Goal: Task Accomplishment & Management: Complete application form

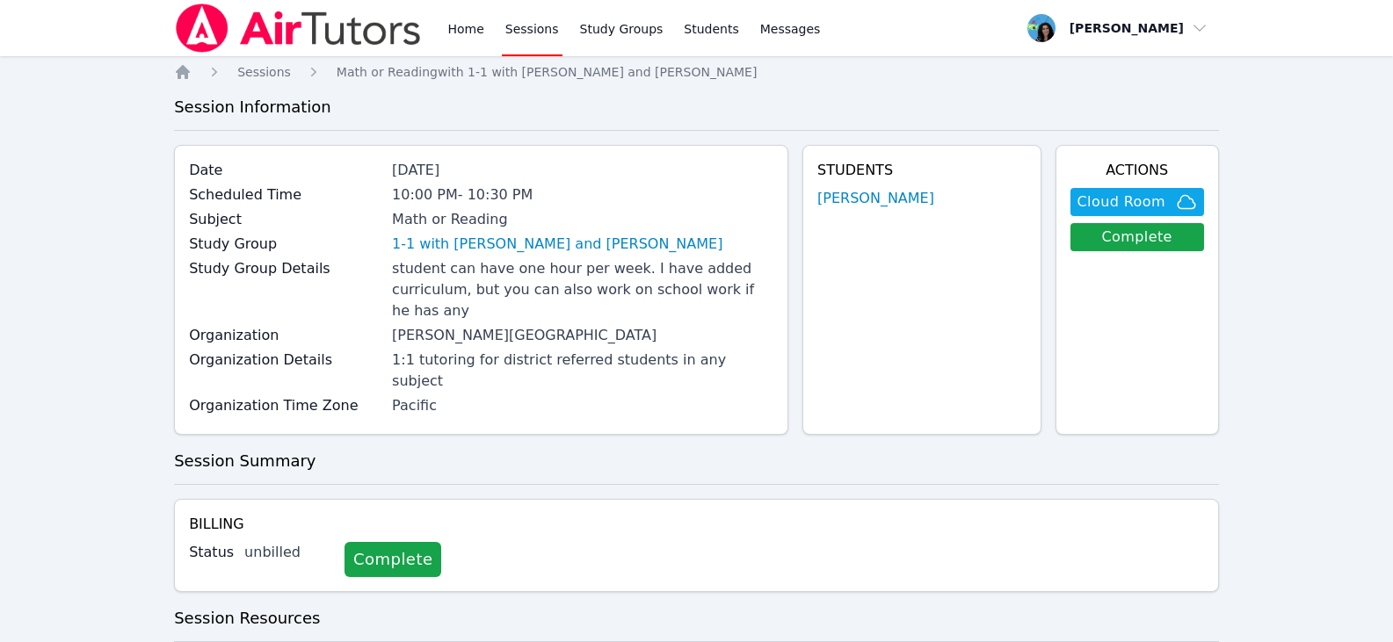
click at [545, 20] on link "Sessions" at bounding box center [532, 28] width 61 height 56
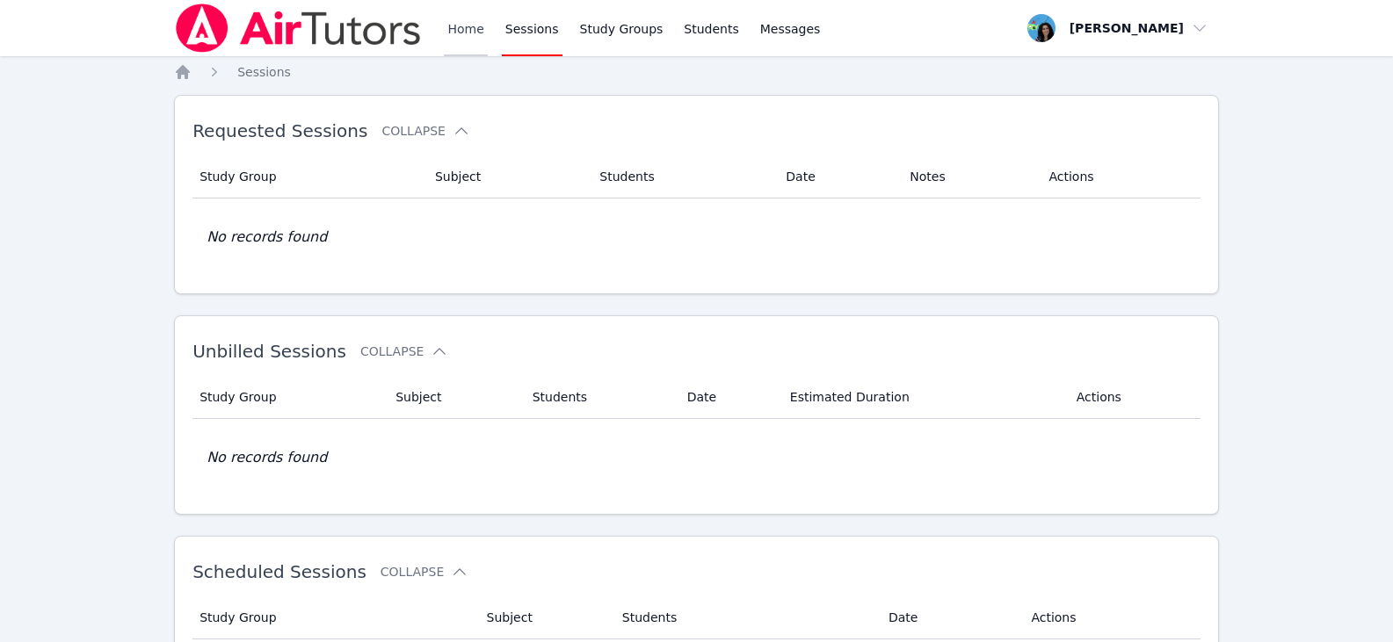
click at [453, 30] on link "Home" at bounding box center [465, 28] width 43 height 56
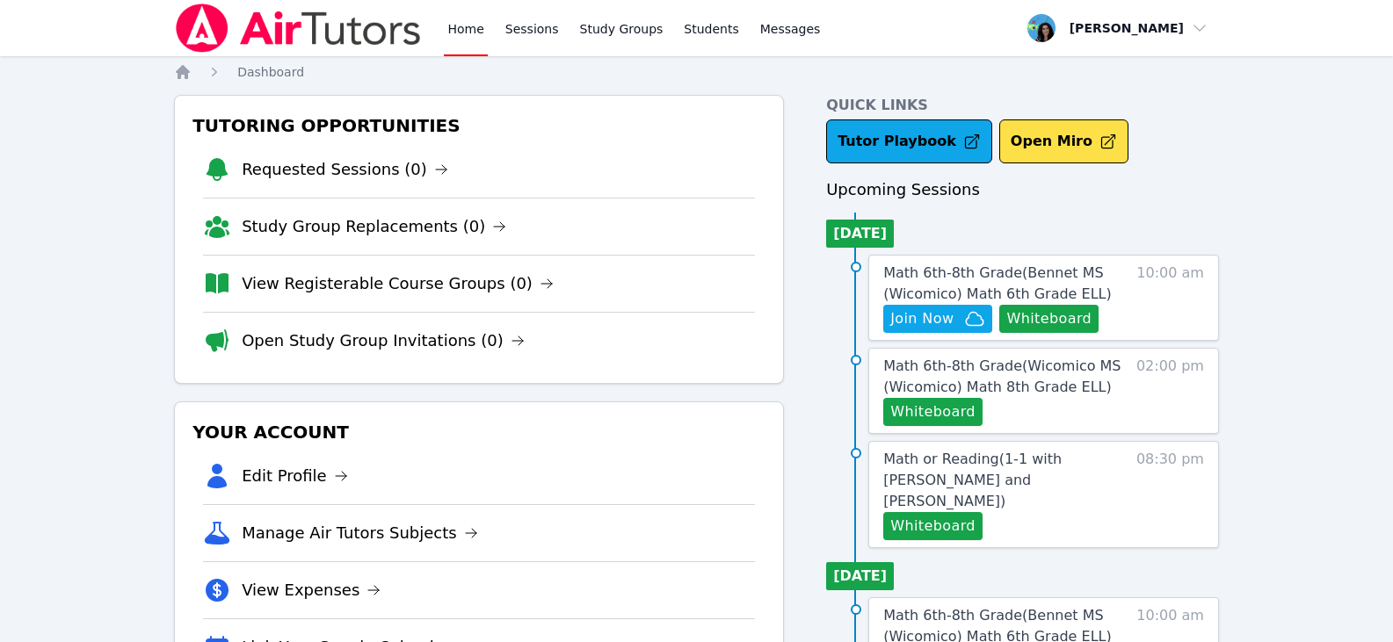
click at [192, 12] on img at bounding box center [298, 28] width 249 height 49
click at [533, 28] on link "Sessions" at bounding box center [532, 28] width 61 height 56
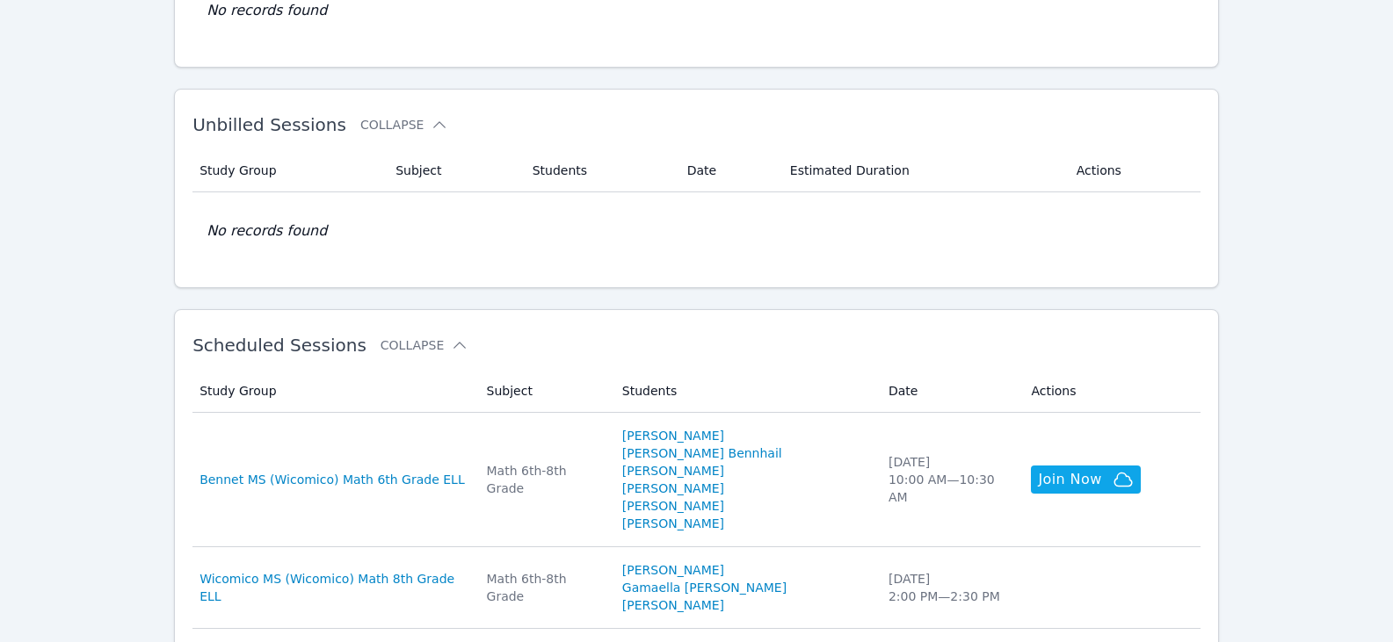
scroll to position [352, 0]
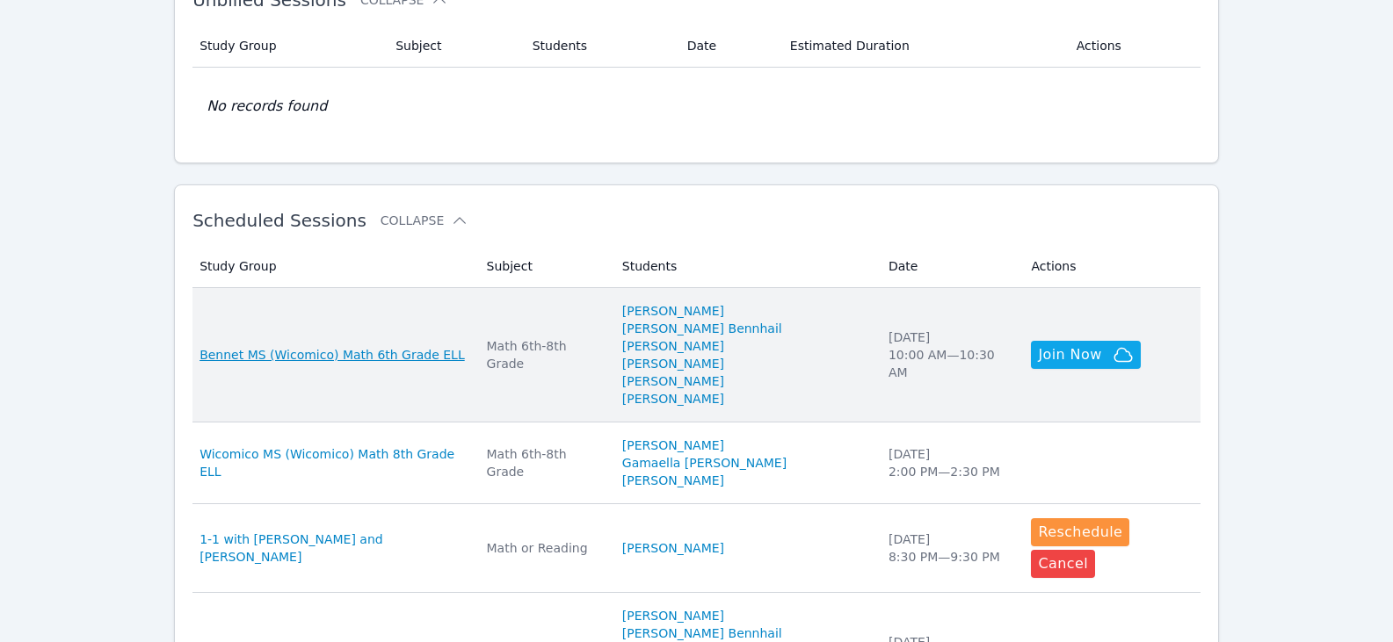
click at [428, 346] on span "Bennet MS (Wicomico) Math 6th Grade ELL" at bounding box center [331, 355] width 265 height 18
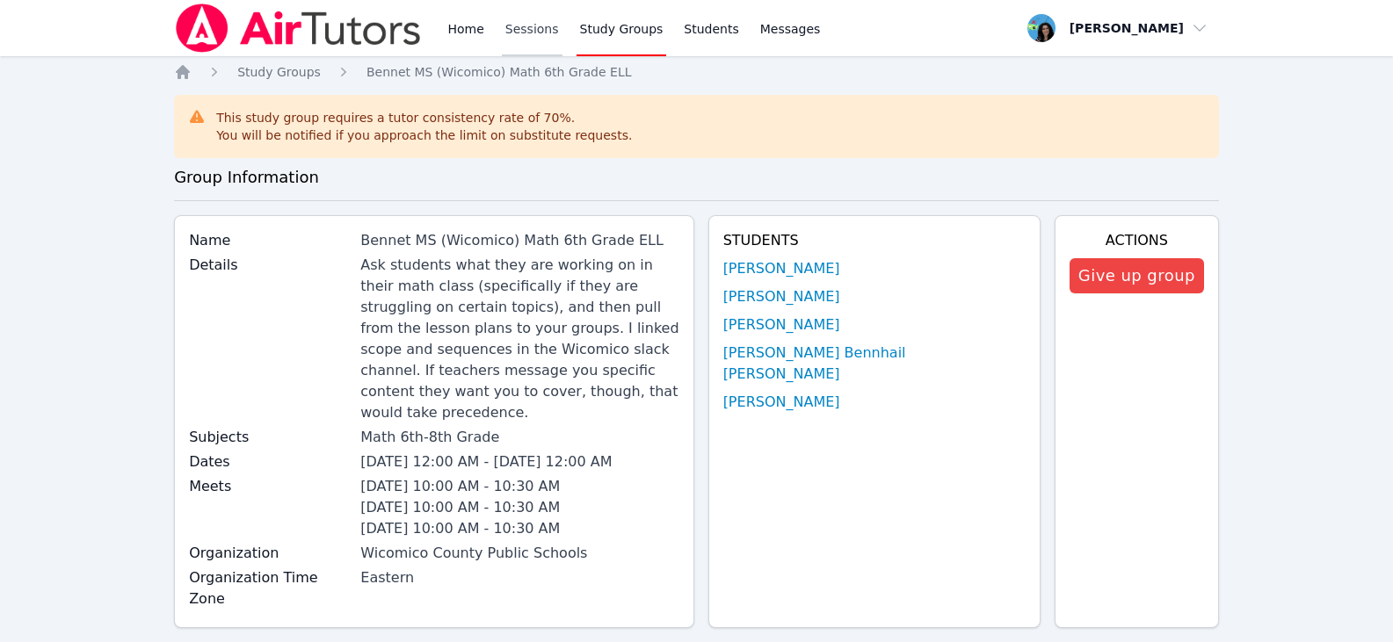
click at [531, 25] on link "Sessions" at bounding box center [532, 28] width 61 height 56
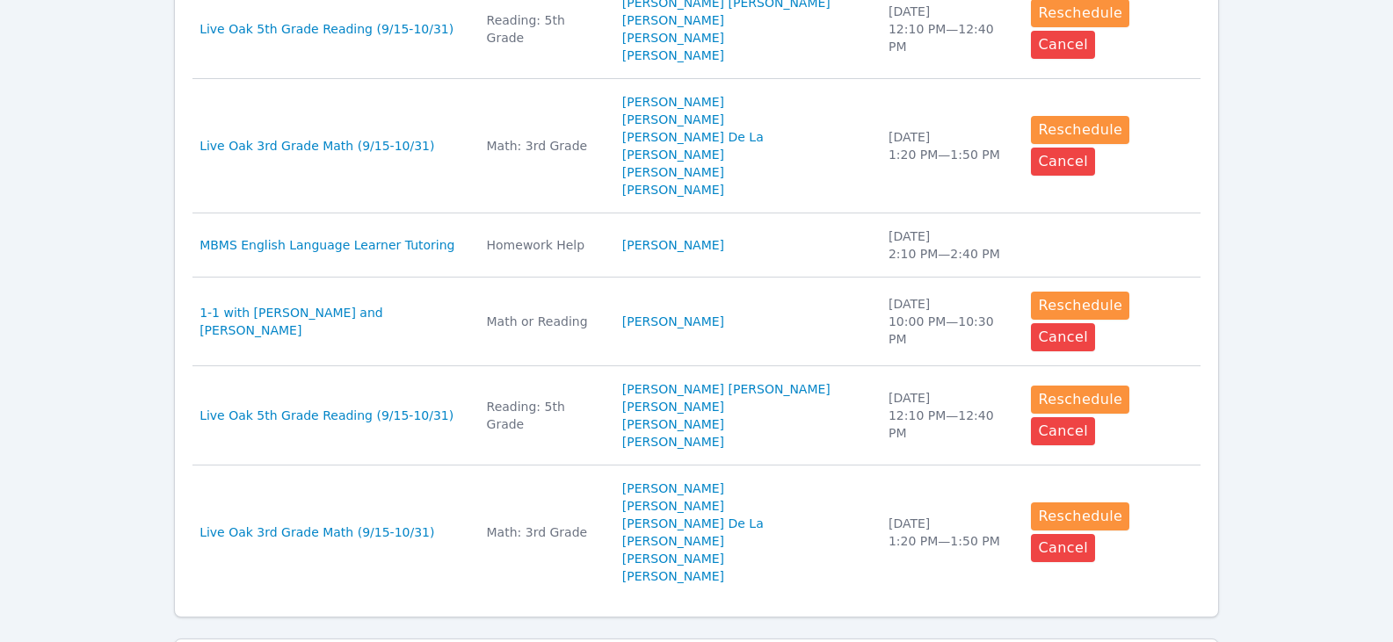
scroll to position [1119, 0]
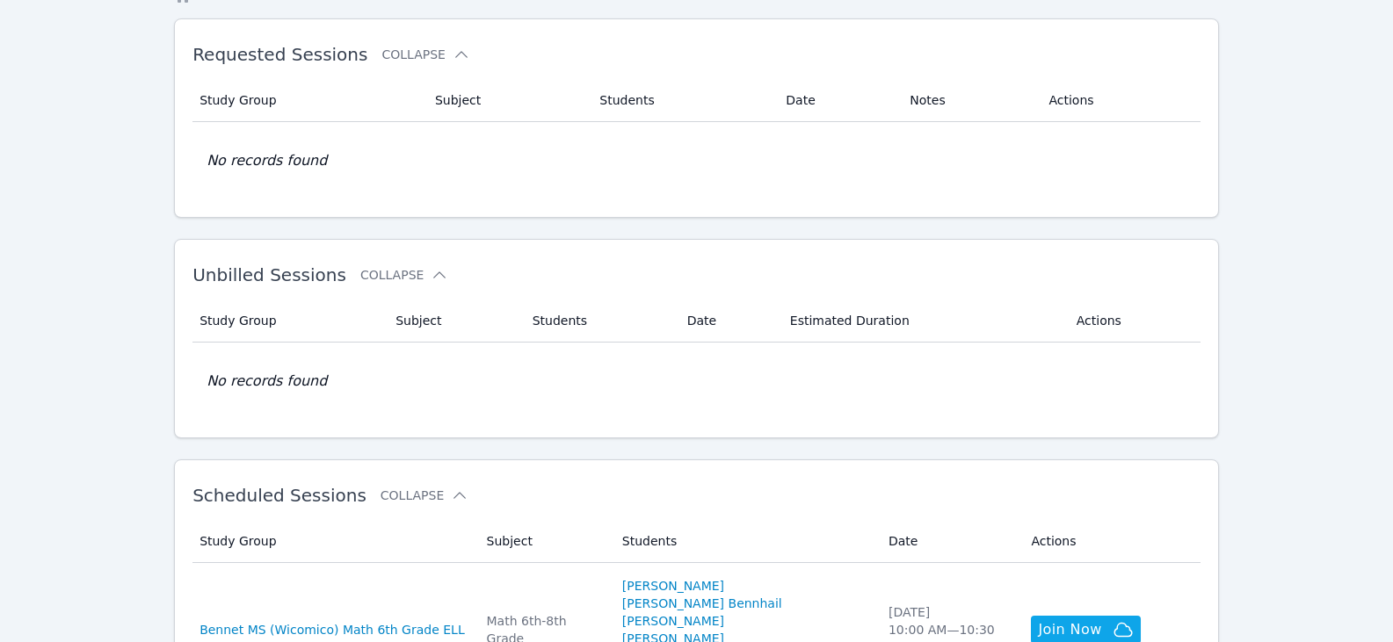
scroll to position [0, 0]
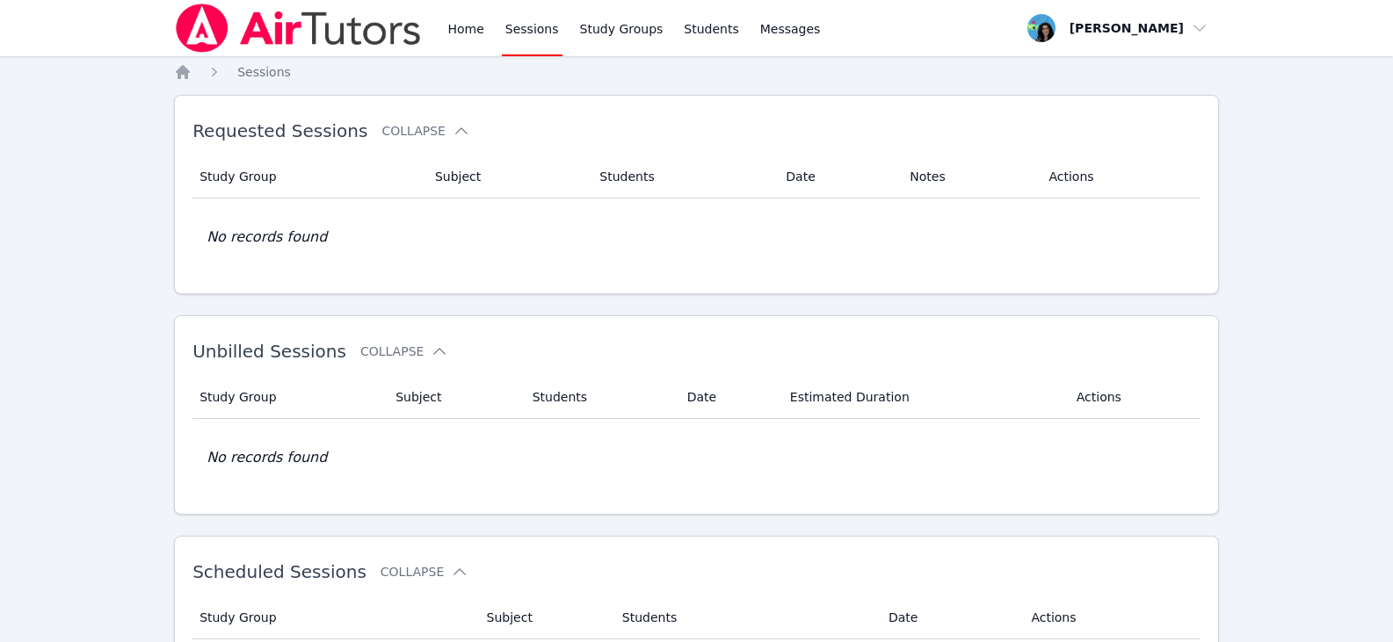
click at [397, 27] on img at bounding box center [298, 28] width 249 height 49
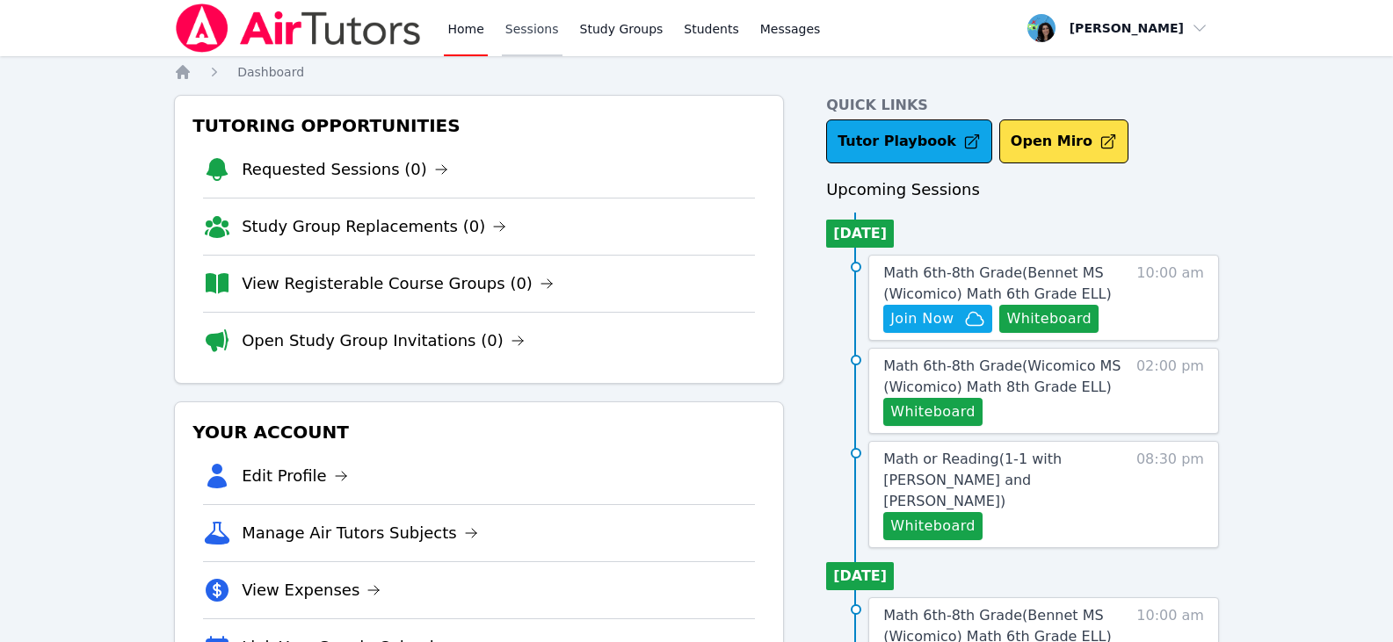
click at [533, 25] on link "Sessions" at bounding box center [532, 28] width 61 height 56
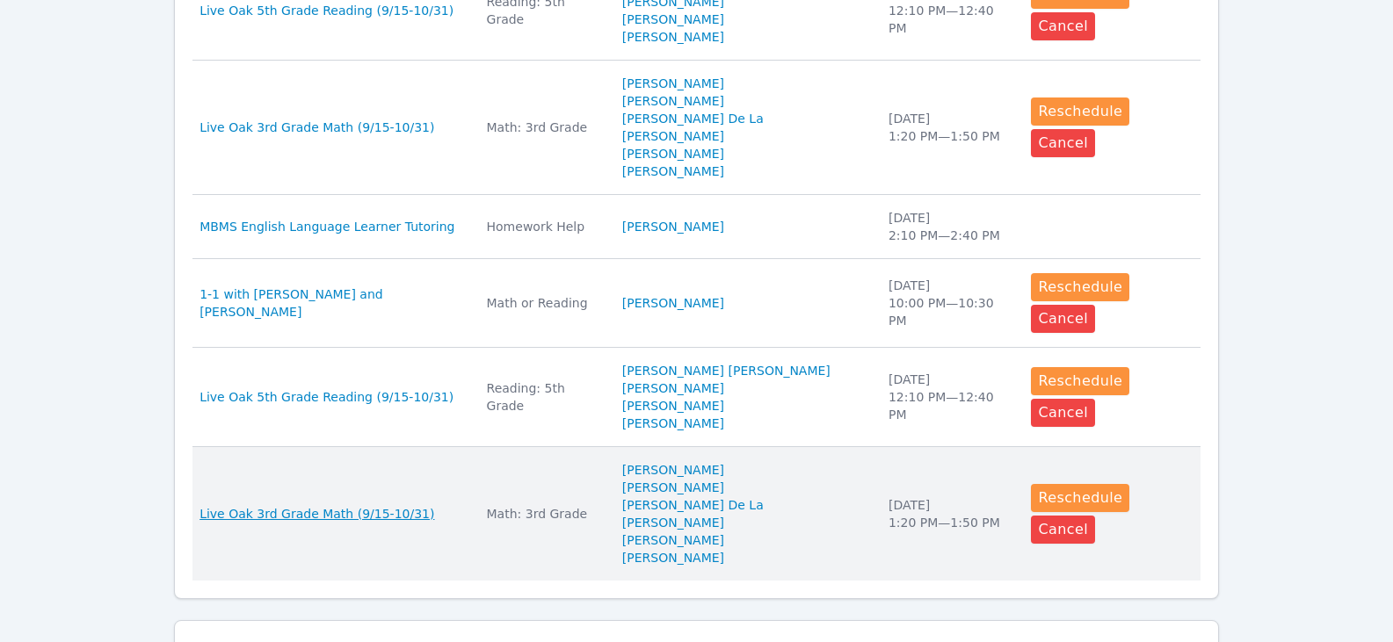
scroll to position [1119, 0]
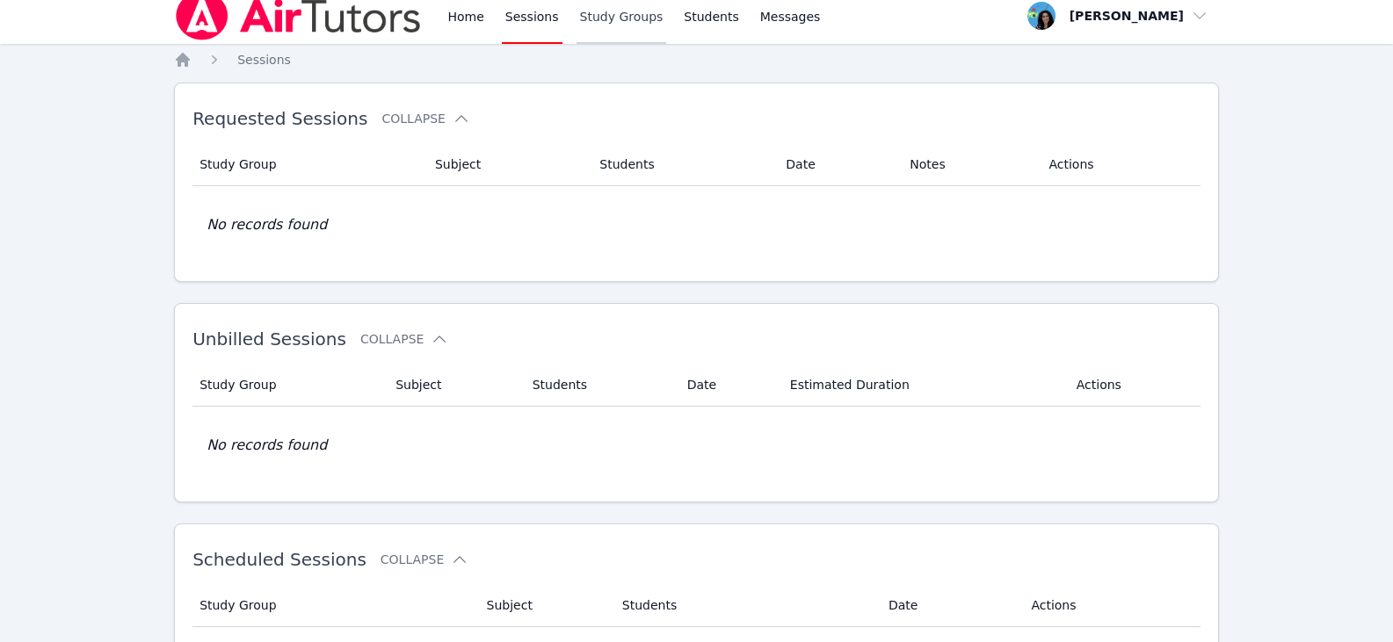
scroll to position [0, 0]
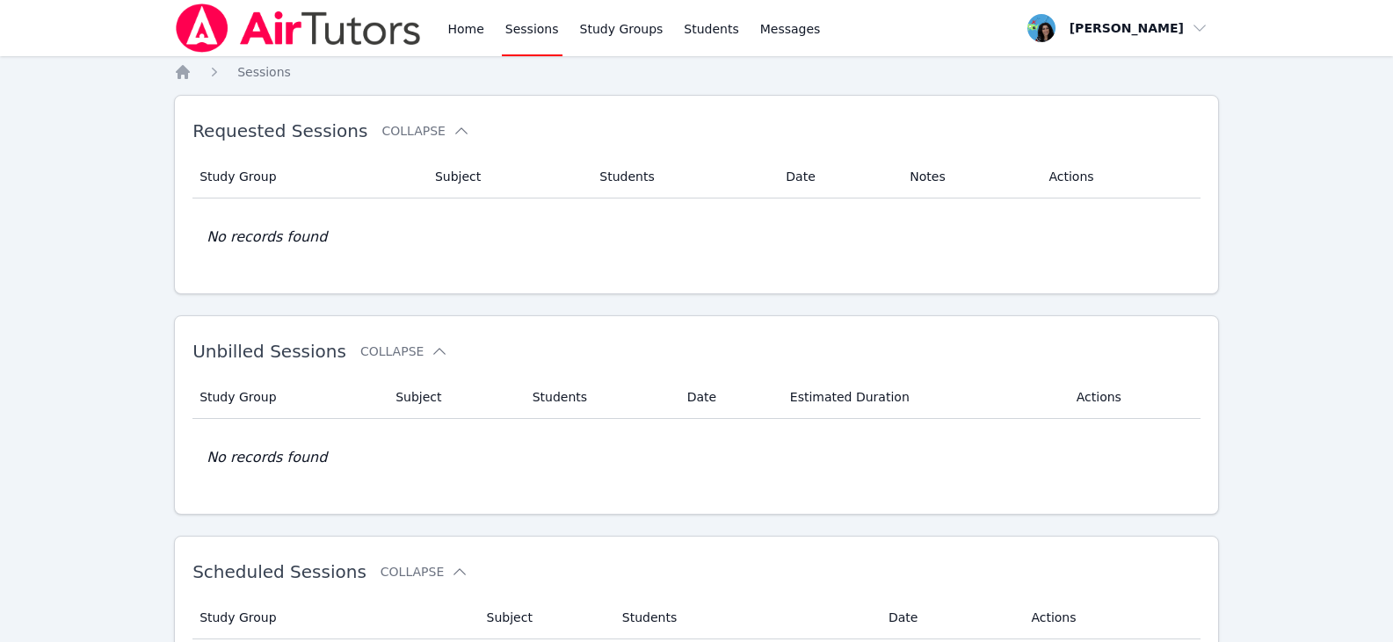
click at [528, 28] on link "Sessions" at bounding box center [532, 28] width 61 height 56
click at [468, 37] on link "Home" at bounding box center [465, 28] width 43 height 56
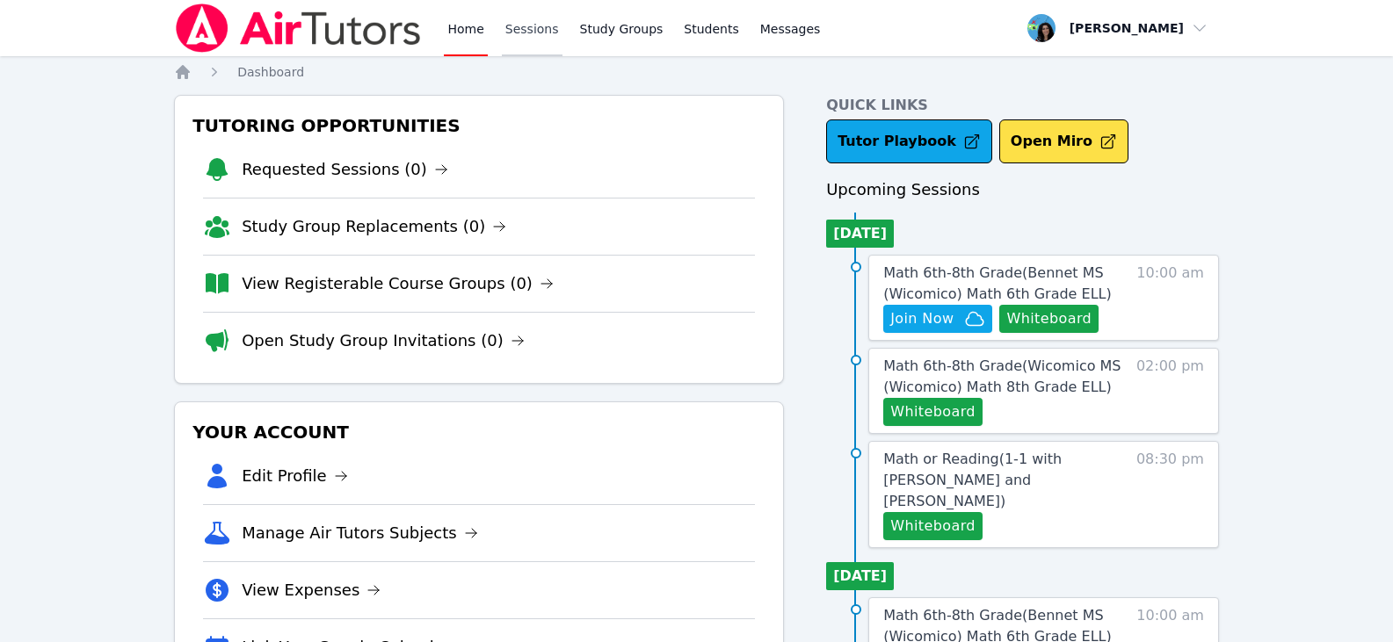
click at [531, 39] on link "Sessions" at bounding box center [532, 28] width 61 height 56
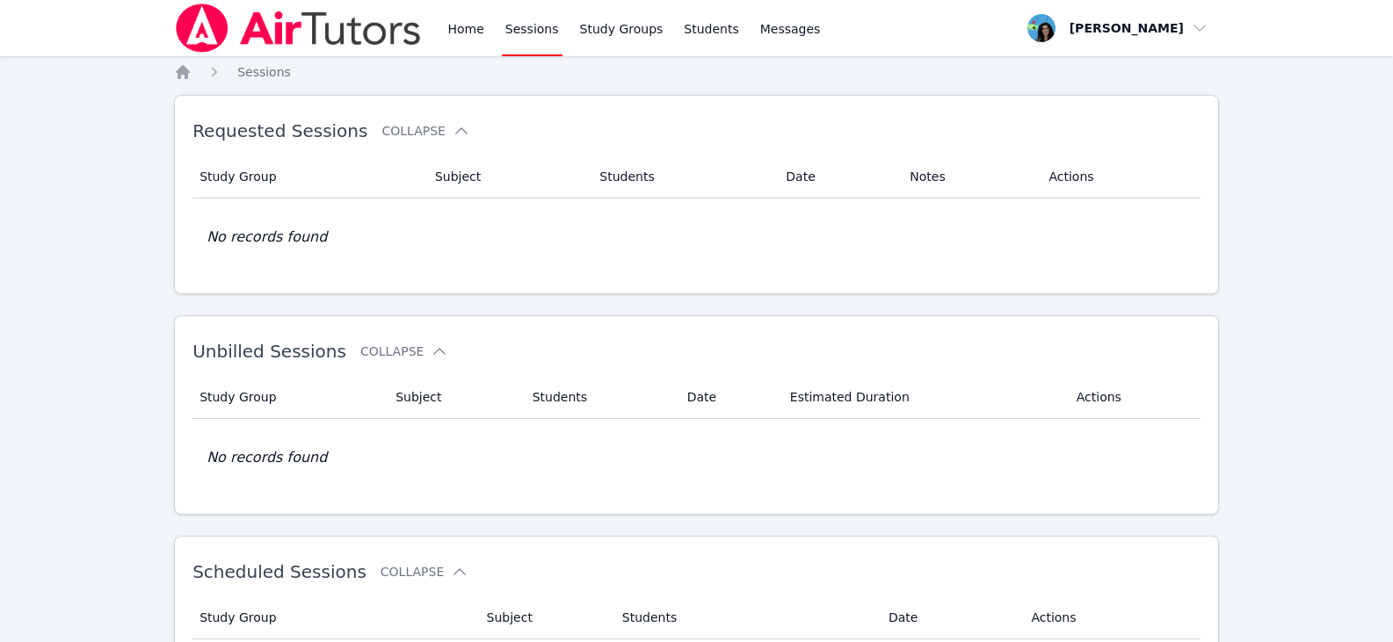
scroll to position [352, 0]
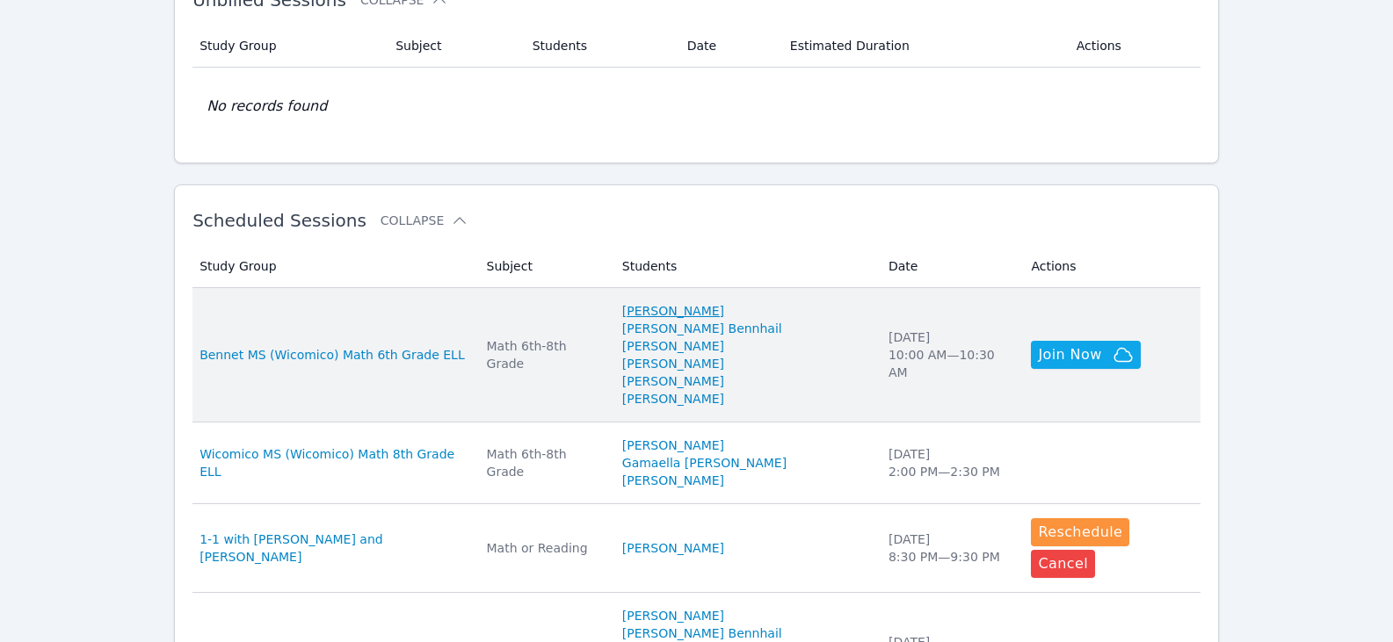
click at [711, 306] on link "[PERSON_NAME]" at bounding box center [673, 311] width 102 height 18
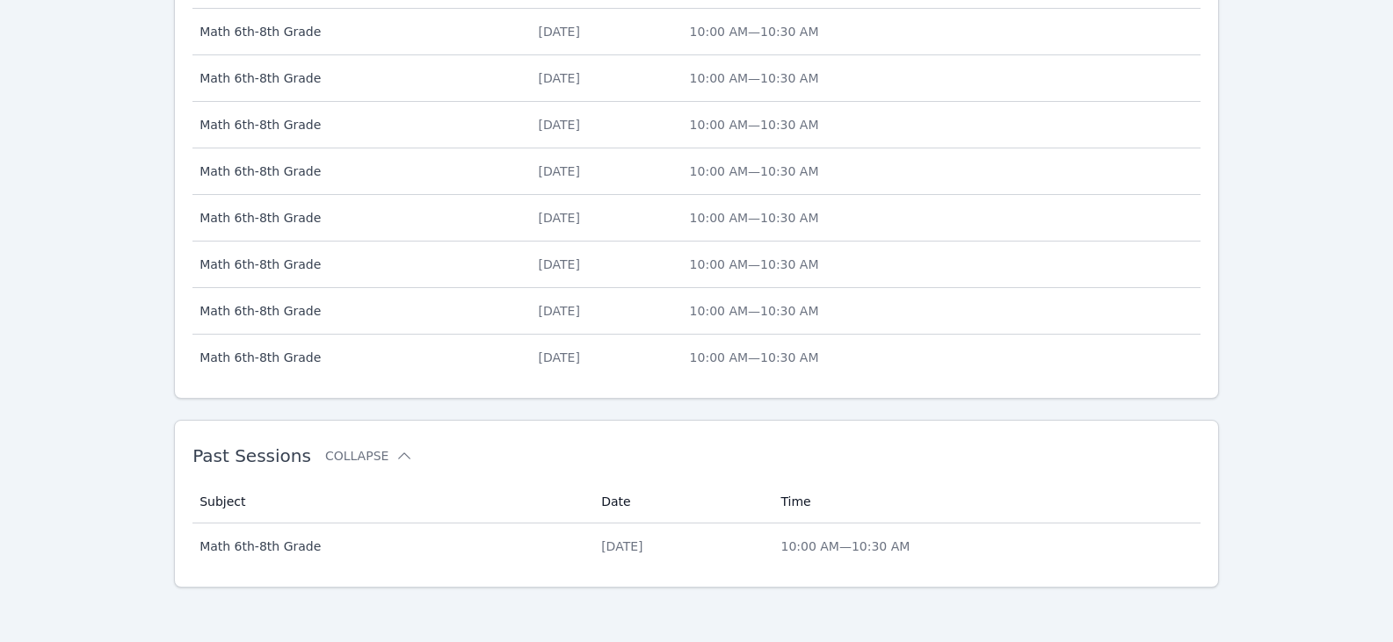
scroll to position [719, 0]
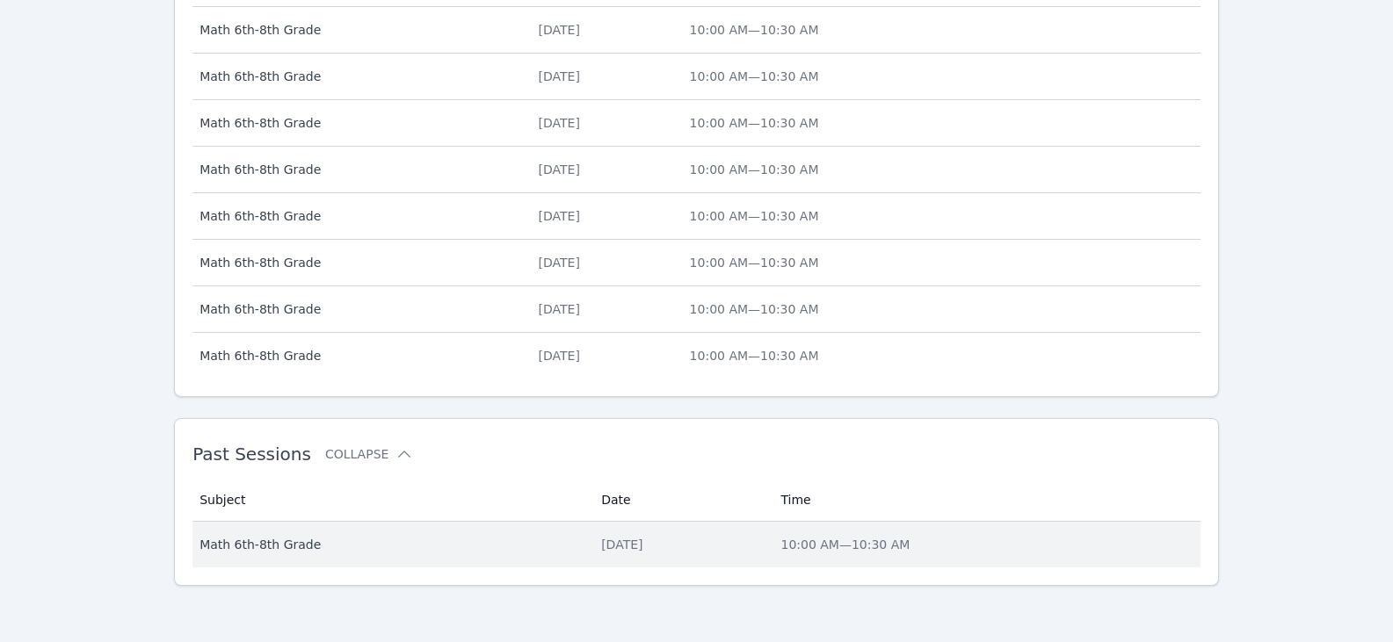
click at [389, 541] on span "Math 6th-8th Grade" at bounding box center [389, 545] width 381 height 18
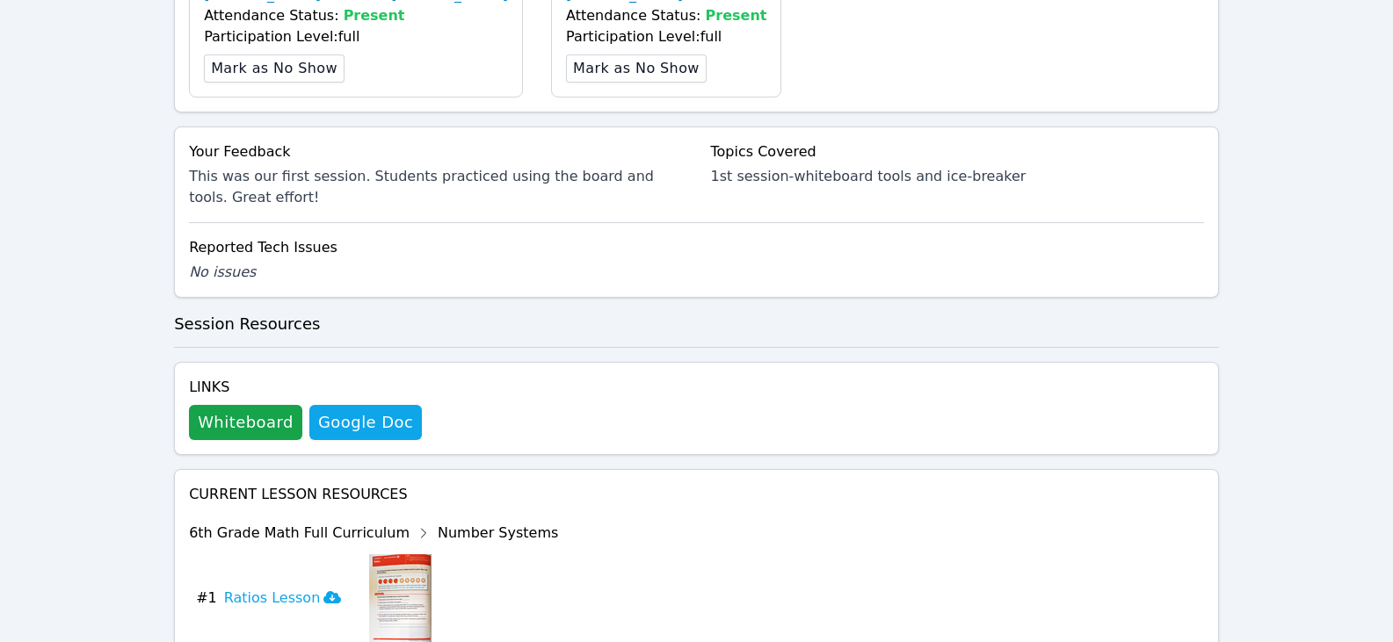
scroll to position [1055, 0]
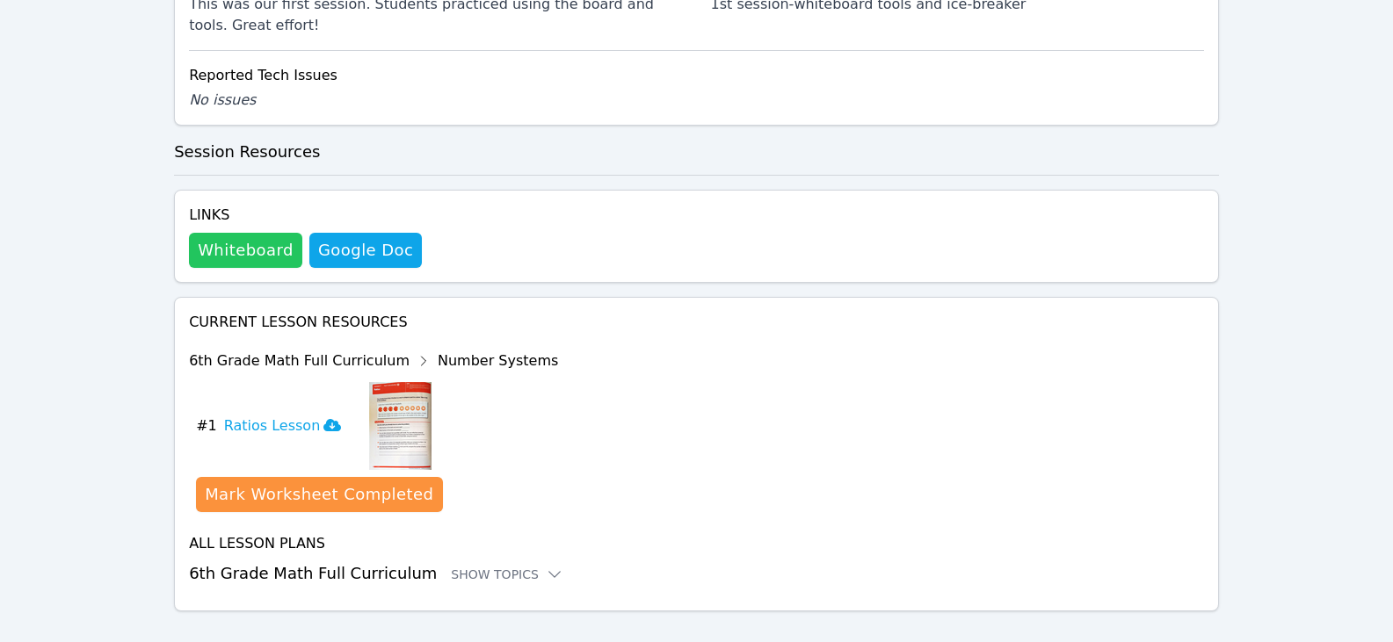
click at [253, 242] on button "Whiteboard" at bounding box center [245, 250] width 113 height 35
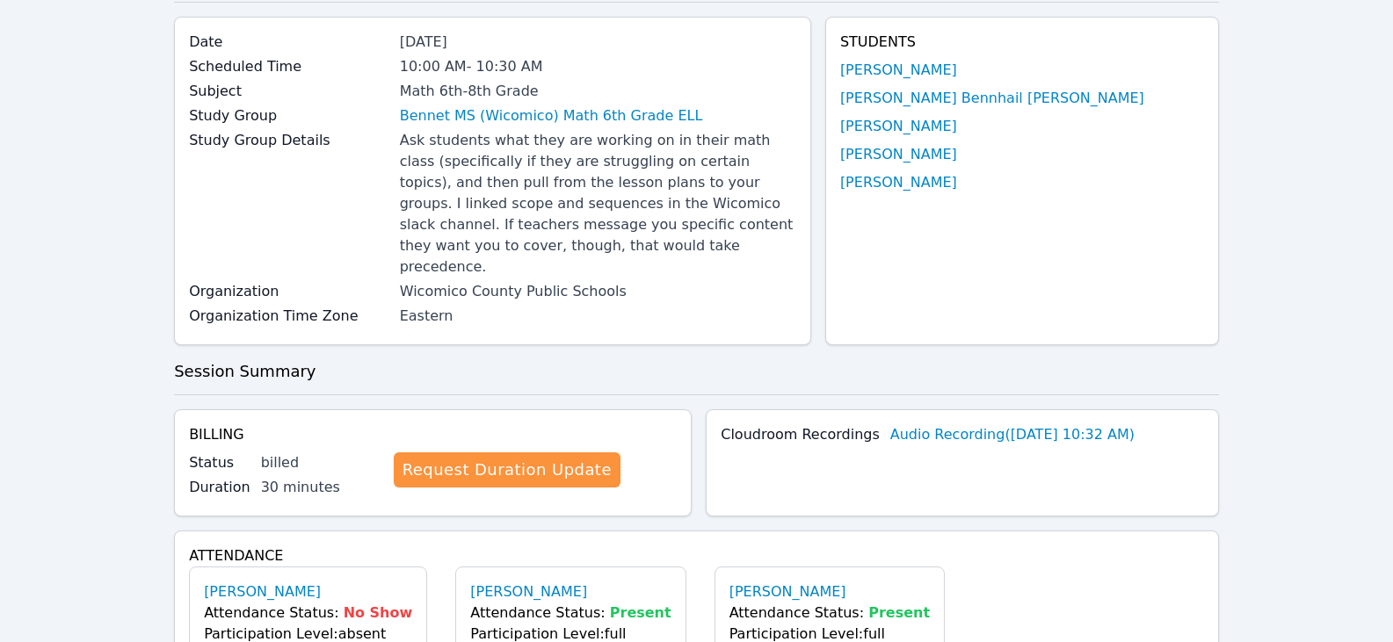
scroll to position [0, 0]
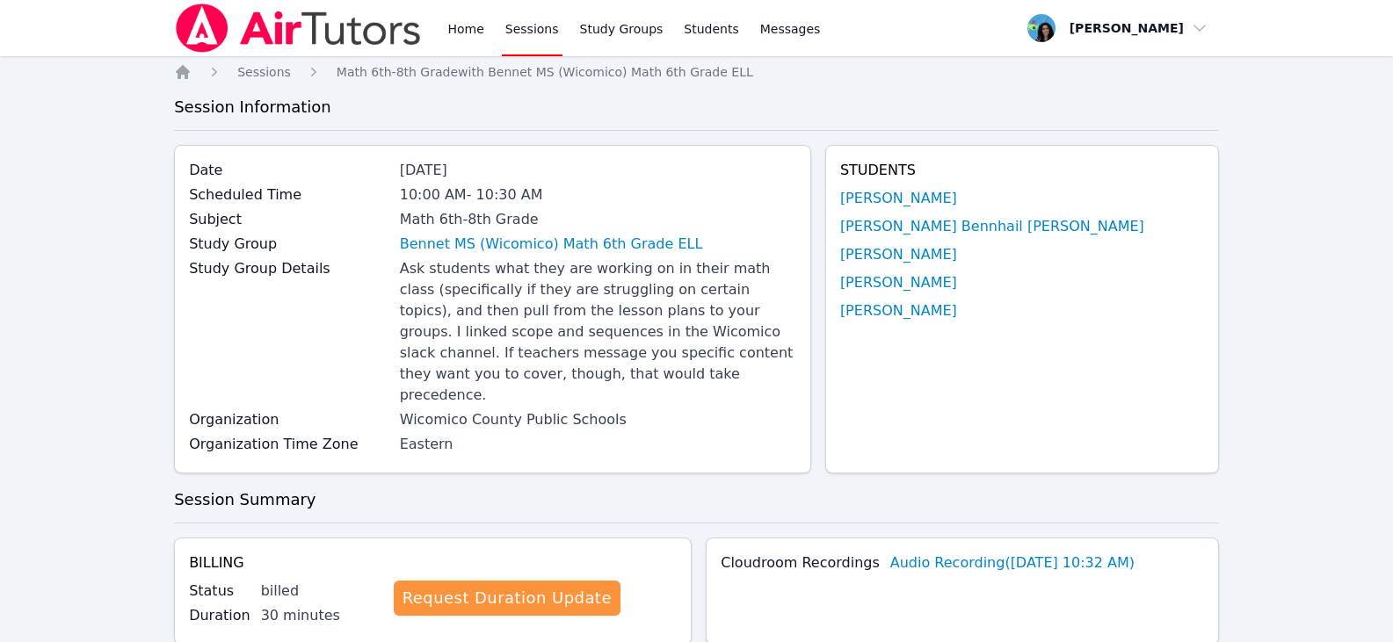
click at [529, 41] on link "Sessions" at bounding box center [532, 28] width 61 height 56
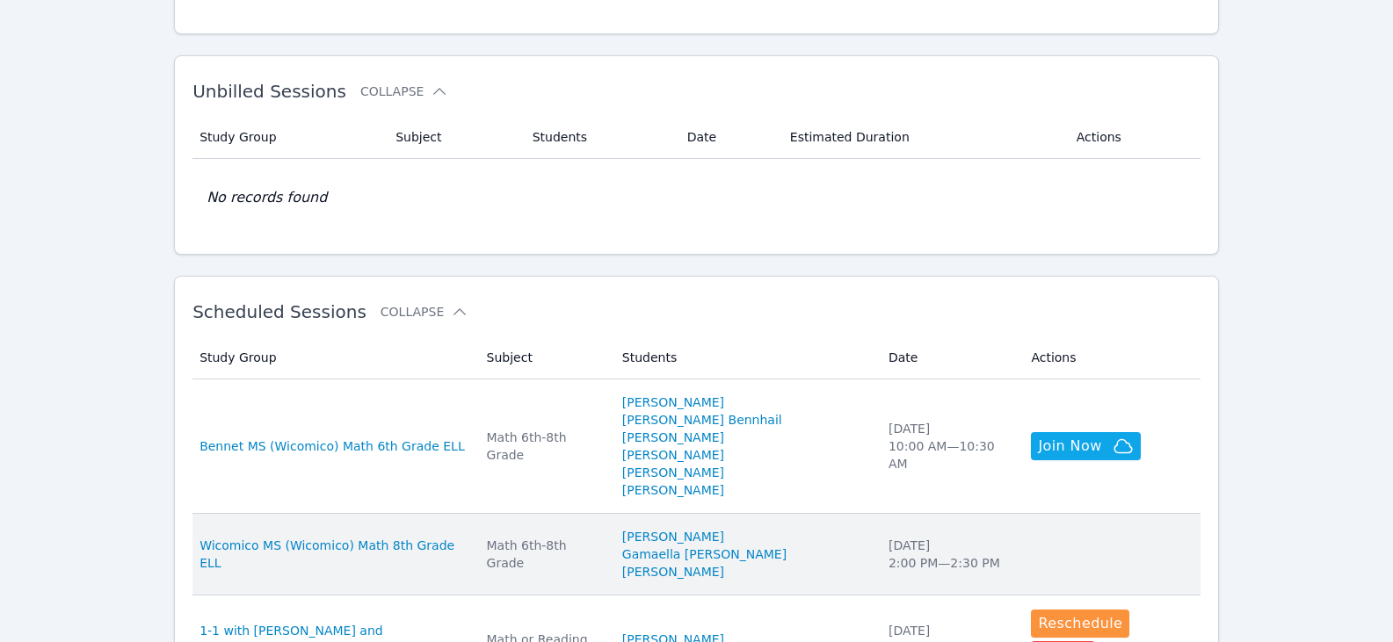
scroll to position [439, 0]
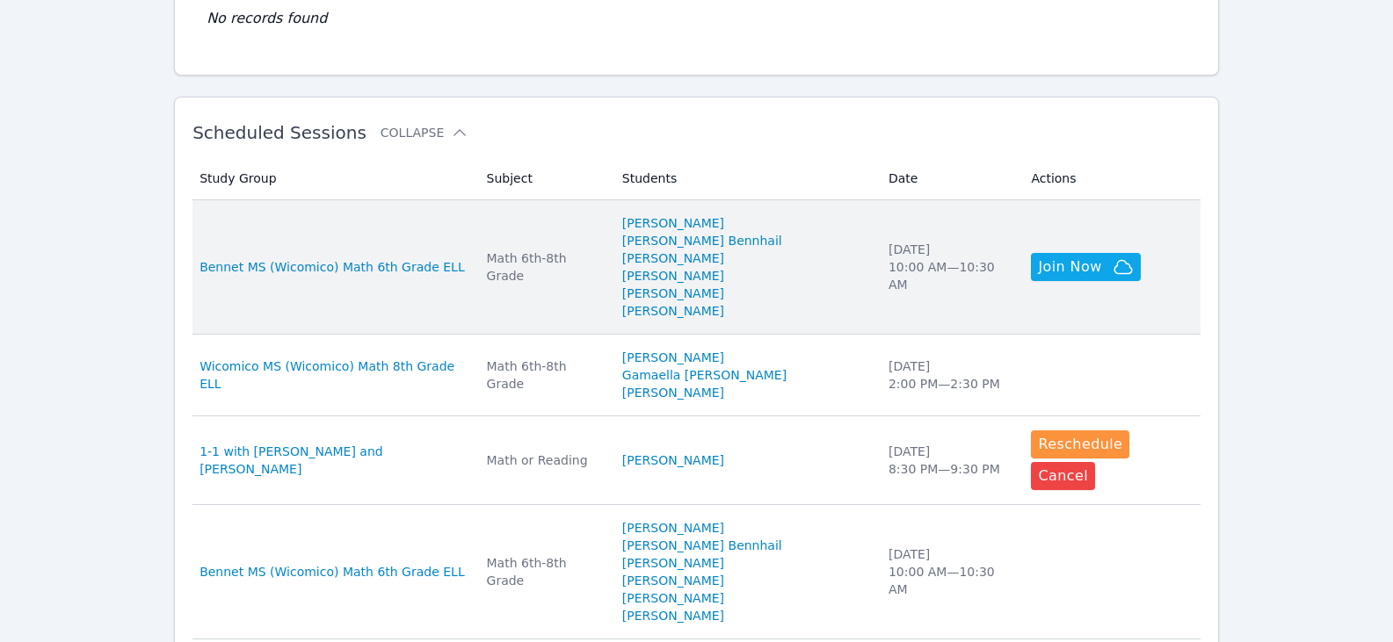
click at [601, 262] on div "Math 6th-8th Grade" at bounding box center [544, 267] width 114 height 35
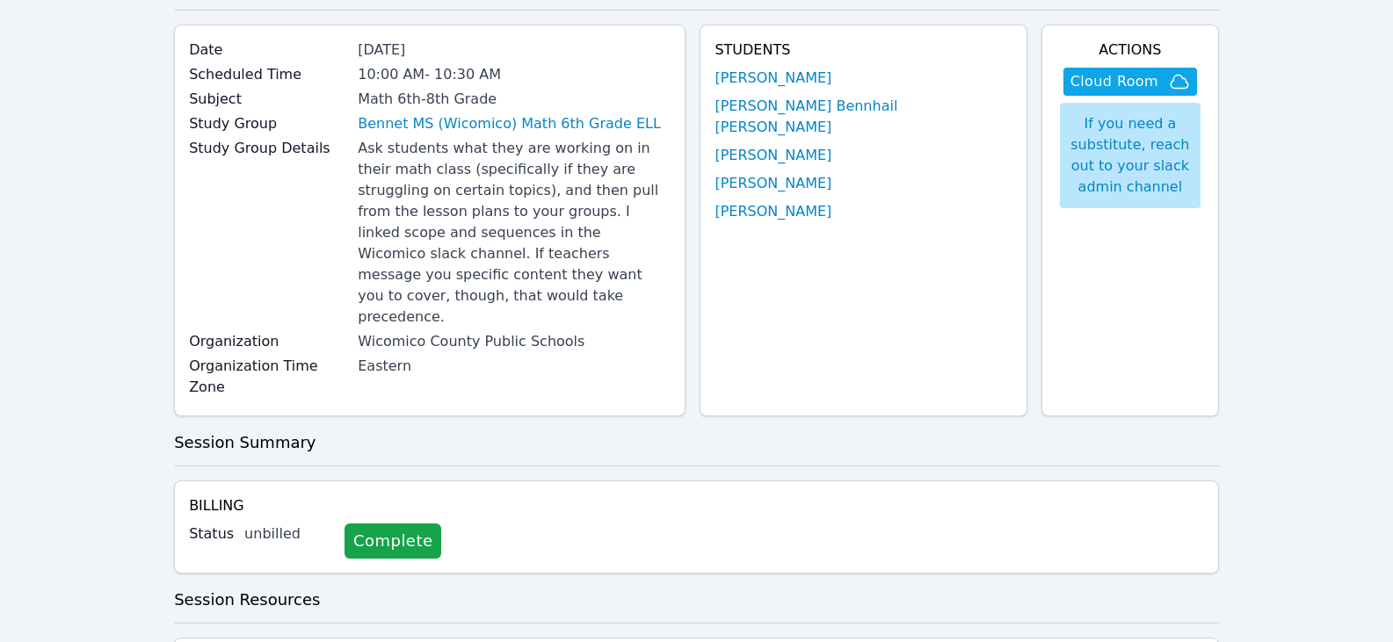
scroll to position [352, 0]
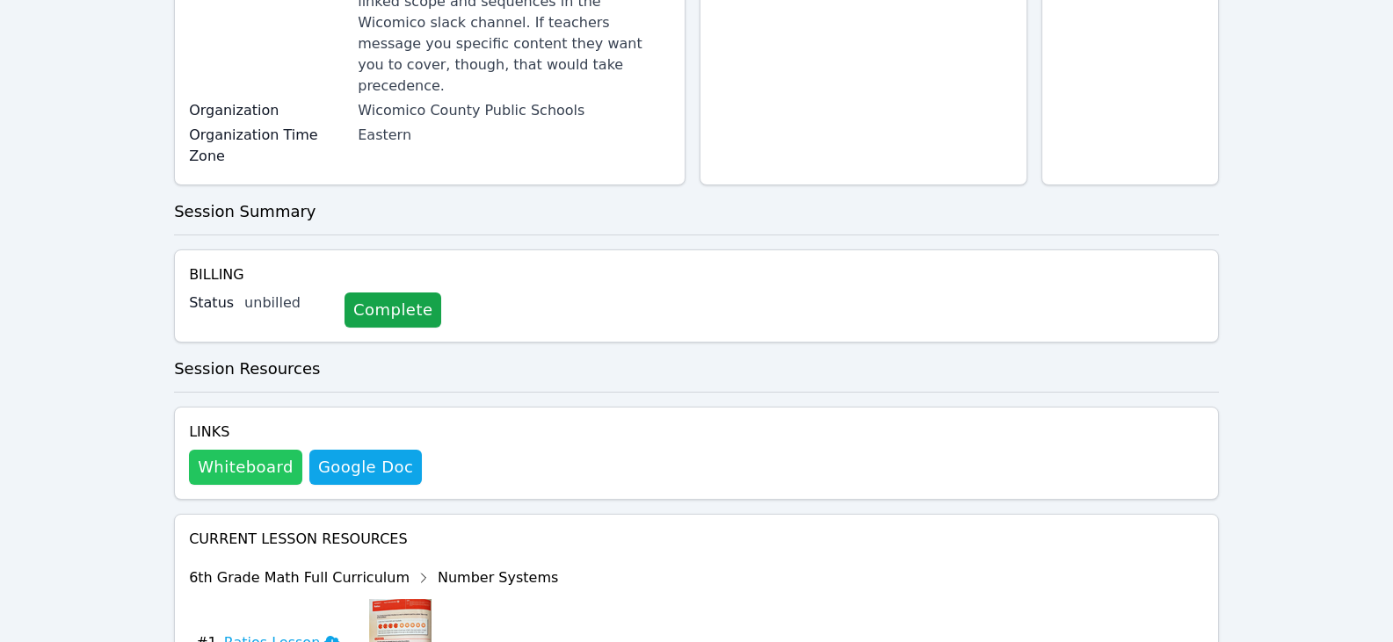
click at [256, 450] on button "Whiteboard" at bounding box center [245, 467] width 113 height 35
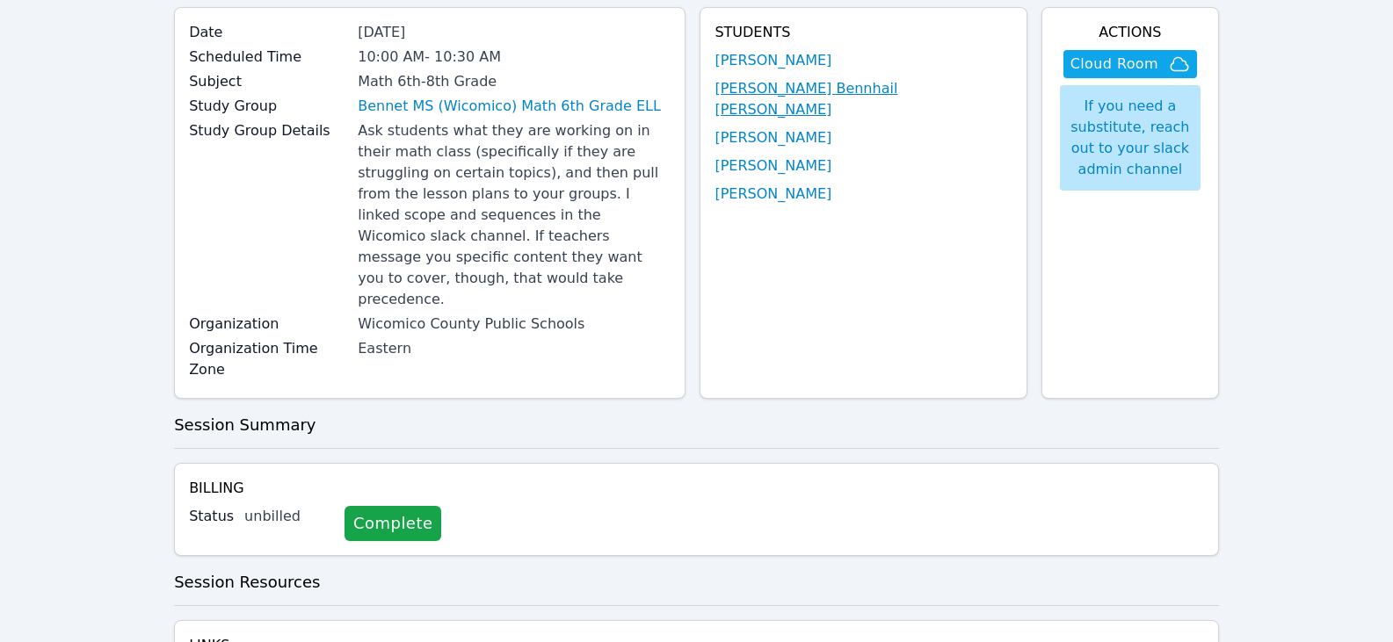
scroll to position [0, 0]
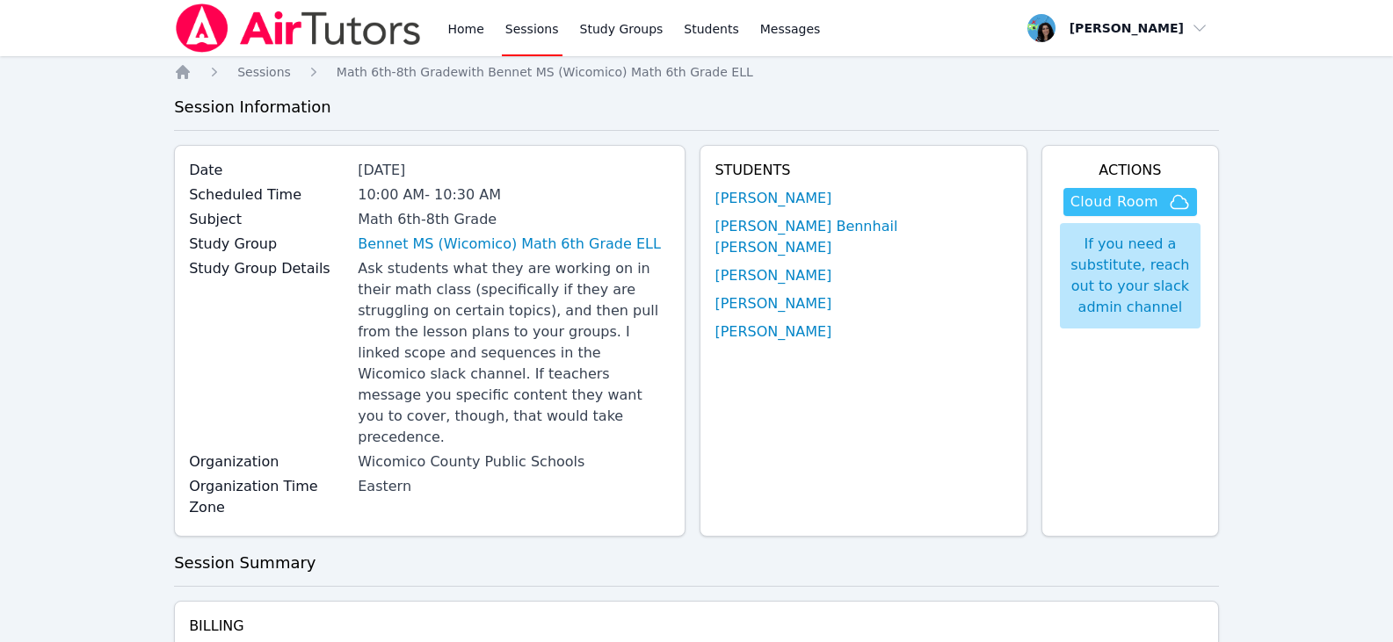
click at [1106, 198] on span "Cloud Room" at bounding box center [1114, 202] width 88 height 21
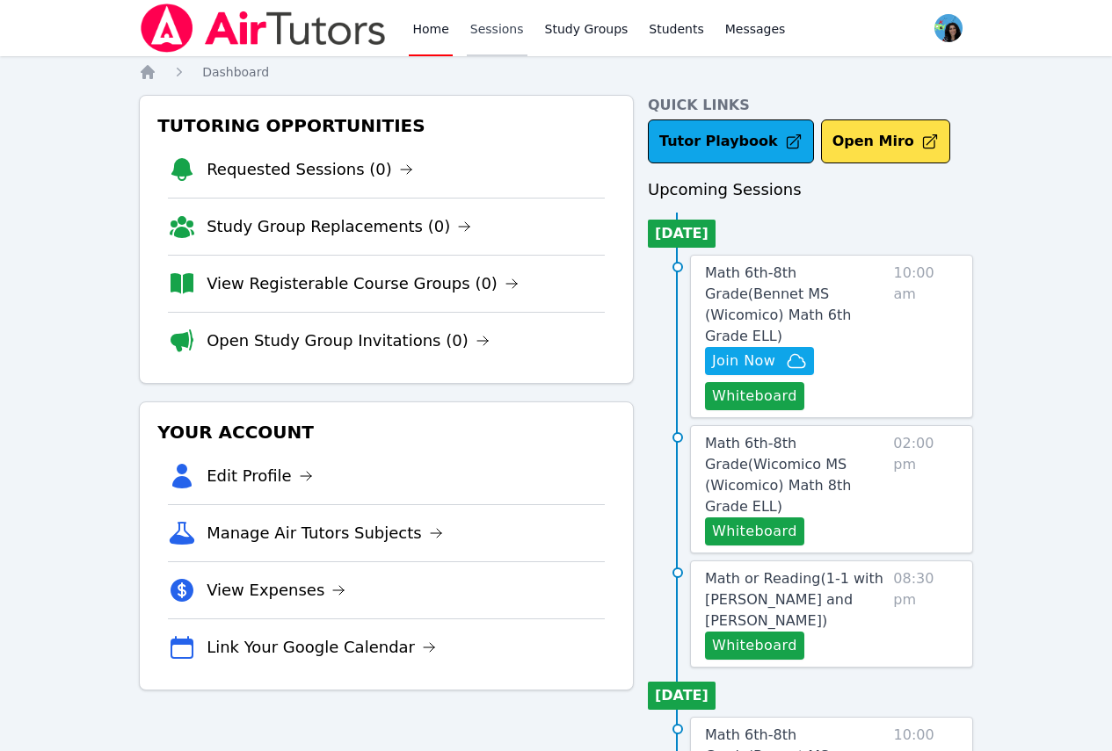
click at [478, 40] on link "Sessions" at bounding box center [497, 28] width 61 height 56
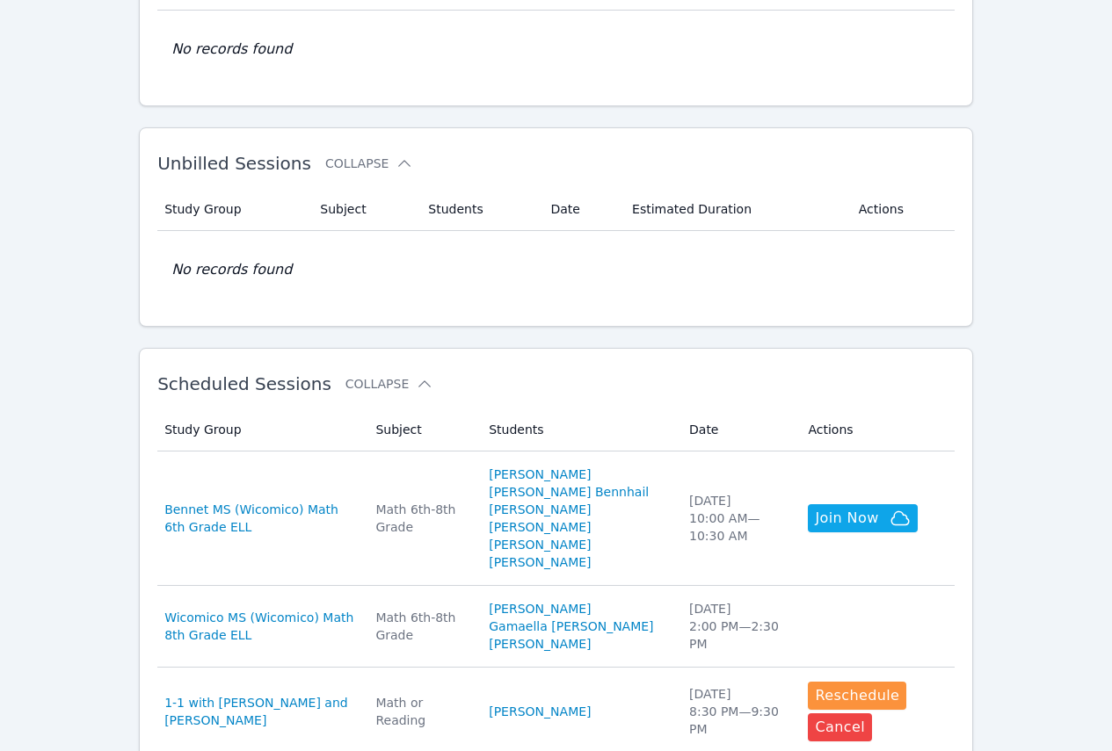
scroll to position [352, 0]
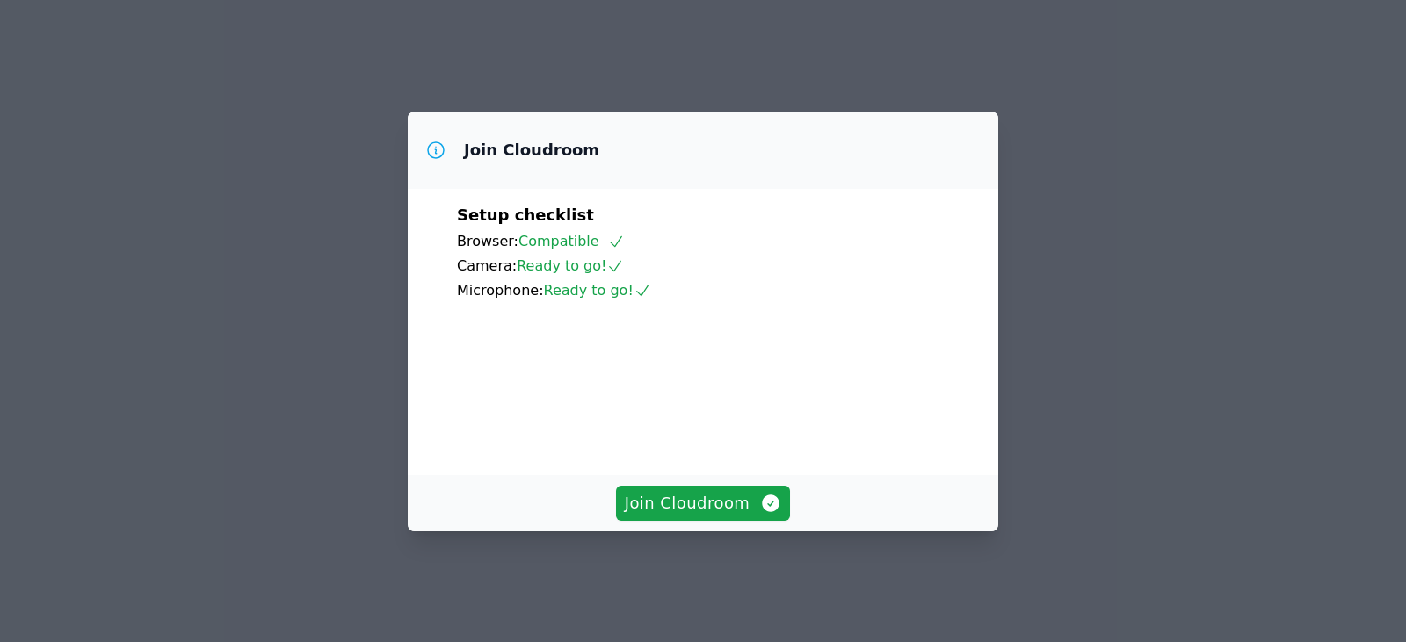
click at [671, 498] on div "Join Cloudroom" at bounding box center [703, 503] width 591 height 56
click at [690, 507] on button "Join Cloudroom" at bounding box center [703, 503] width 175 height 35
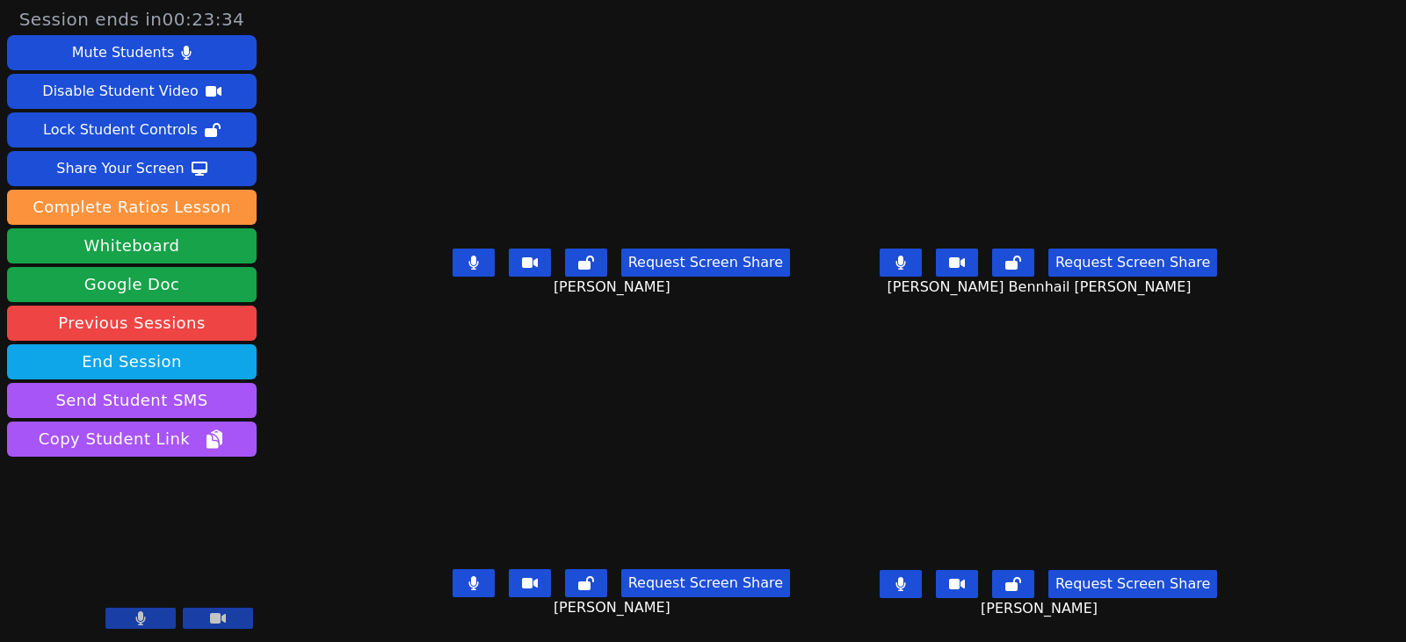
drag, startPoint x: 444, startPoint y: 269, endPoint x: 493, endPoint y: 439, distance: 177.4
click at [453, 269] on button at bounding box center [474, 263] width 42 height 28
click at [461, 587] on button at bounding box center [474, 583] width 42 height 28
click at [922, 270] on button at bounding box center [901, 263] width 42 height 28
click at [905, 585] on icon at bounding box center [900, 584] width 10 height 14
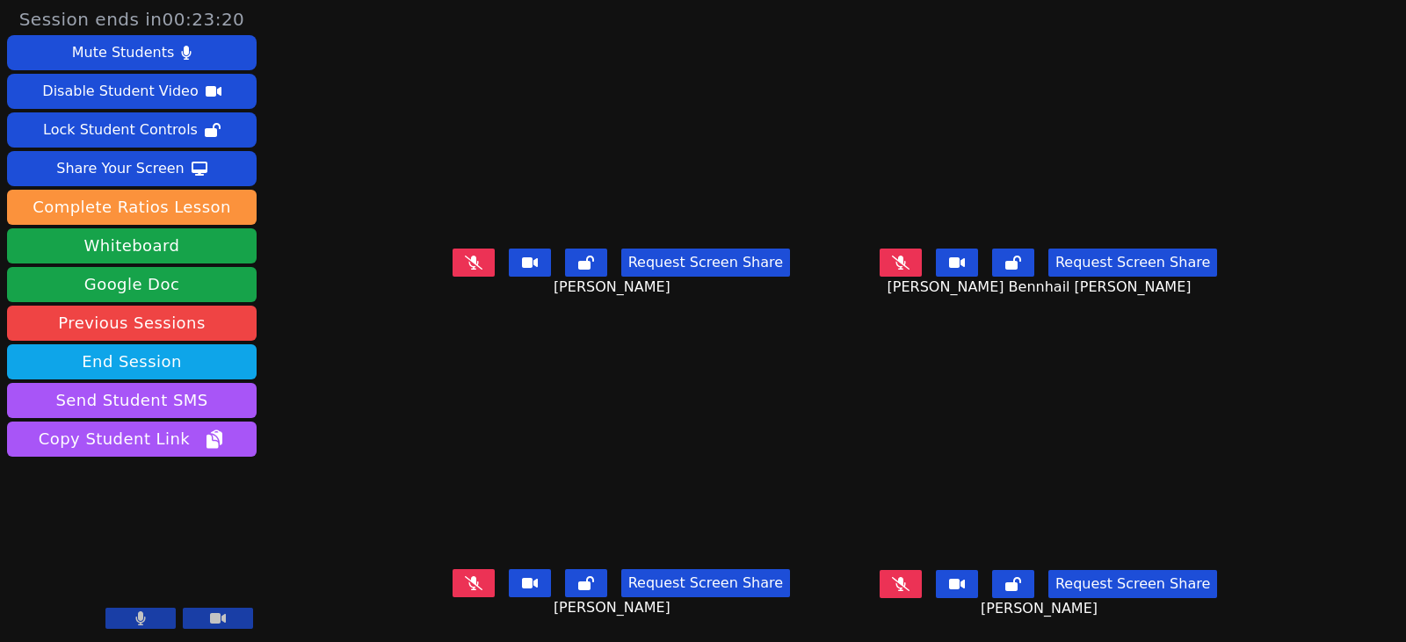
click at [467, 586] on button at bounding box center [474, 583] width 42 height 28
click at [453, 587] on button at bounding box center [474, 583] width 42 height 28
click at [465, 583] on icon at bounding box center [474, 583] width 18 height 14
drag, startPoint x: -52, startPoint y: 315, endPoint x: -124, endPoint y: 350, distance: 80.2
drag, startPoint x: 458, startPoint y: 271, endPoint x: -139, endPoint y: 304, distance: 597.6
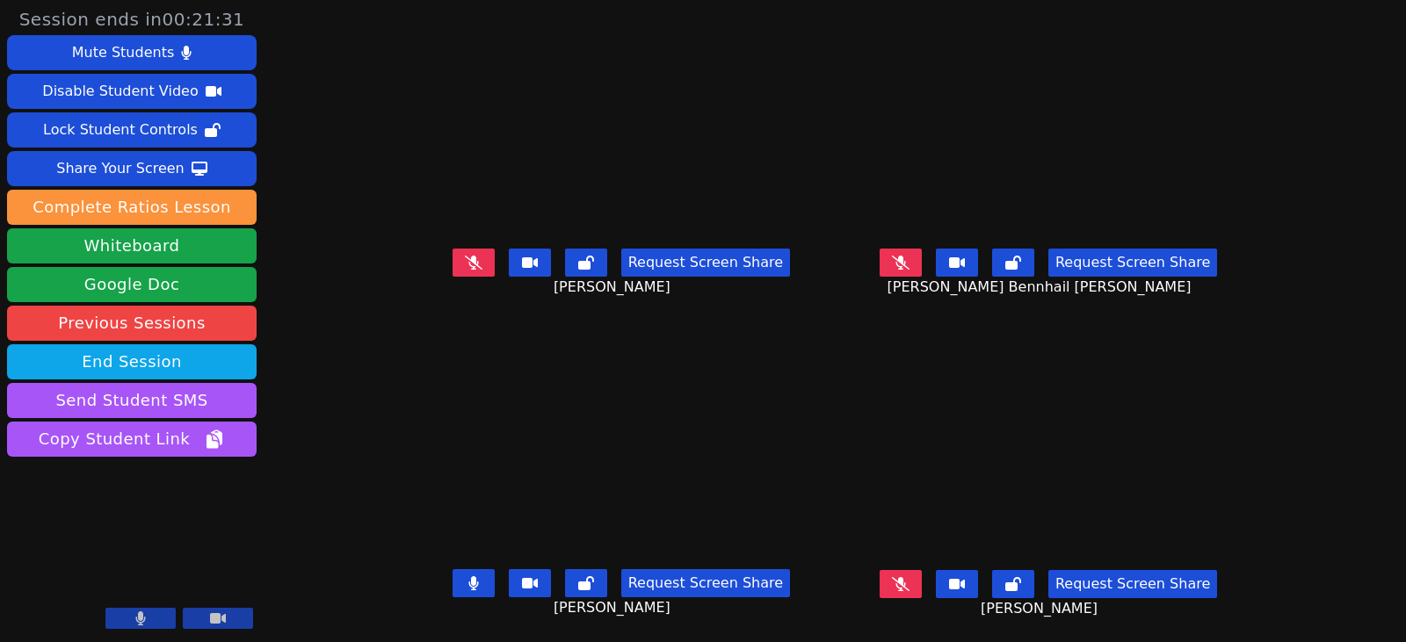
click at [0, 304] on html "Session ends in 00:21:31 Mute Students Disable Student Video Lock Student Contr…" at bounding box center [703, 321] width 1406 height 642
click at [468, 584] on icon at bounding box center [473, 583] width 11 height 14
click at [910, 577] on icon at bounding box center [901, 584] width 18 height 14
click at [917, 268] on button at bounding box center [901, 263] width 42 height 28
click at [453, 255] on button at bounding box center [474, 263] width 42 height 28
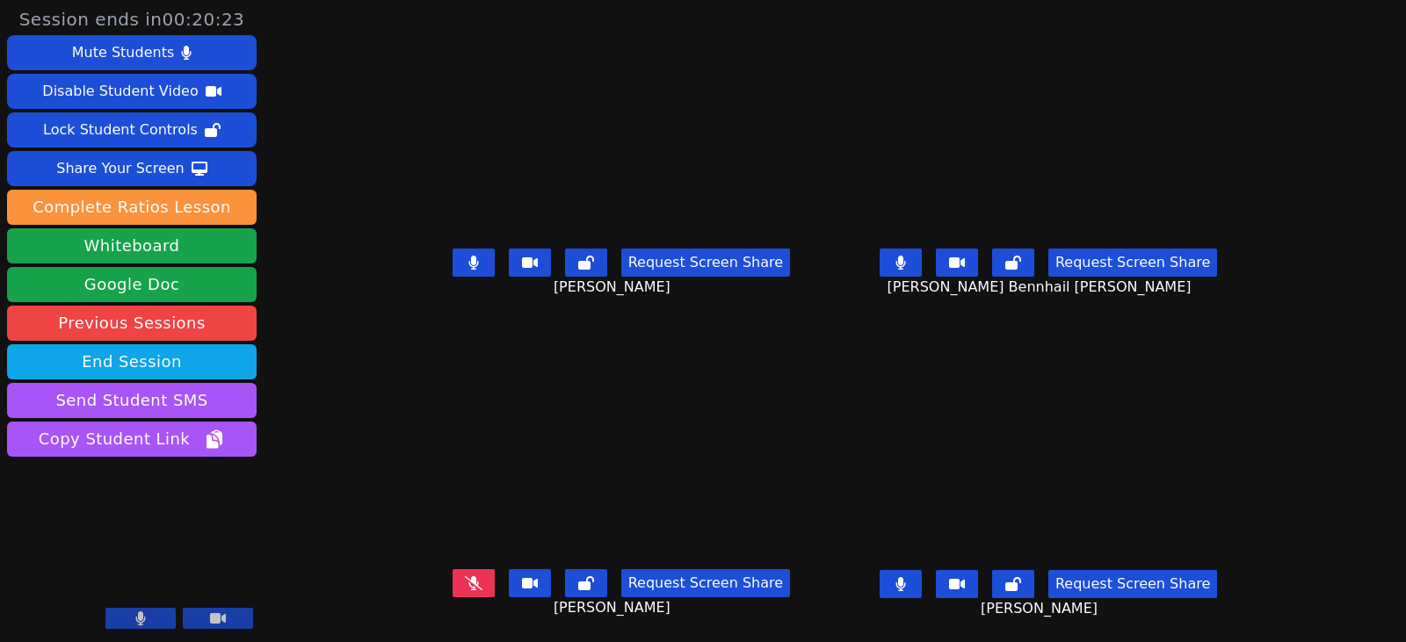
click at [453, 574] on button at bounding box center [474, 583] width 42 height 28
click at [905, 265] on icon at bounding box center [900, 263] width 10 height 14
click at [457, 254] on button at bounding box center [474, 263] width 42 height 28
click at [453, 591] on button at bounding box center [474, 583] width 42 height 28
click at [917, 584] on button at bounding box center [901, 584] width 42 height 28
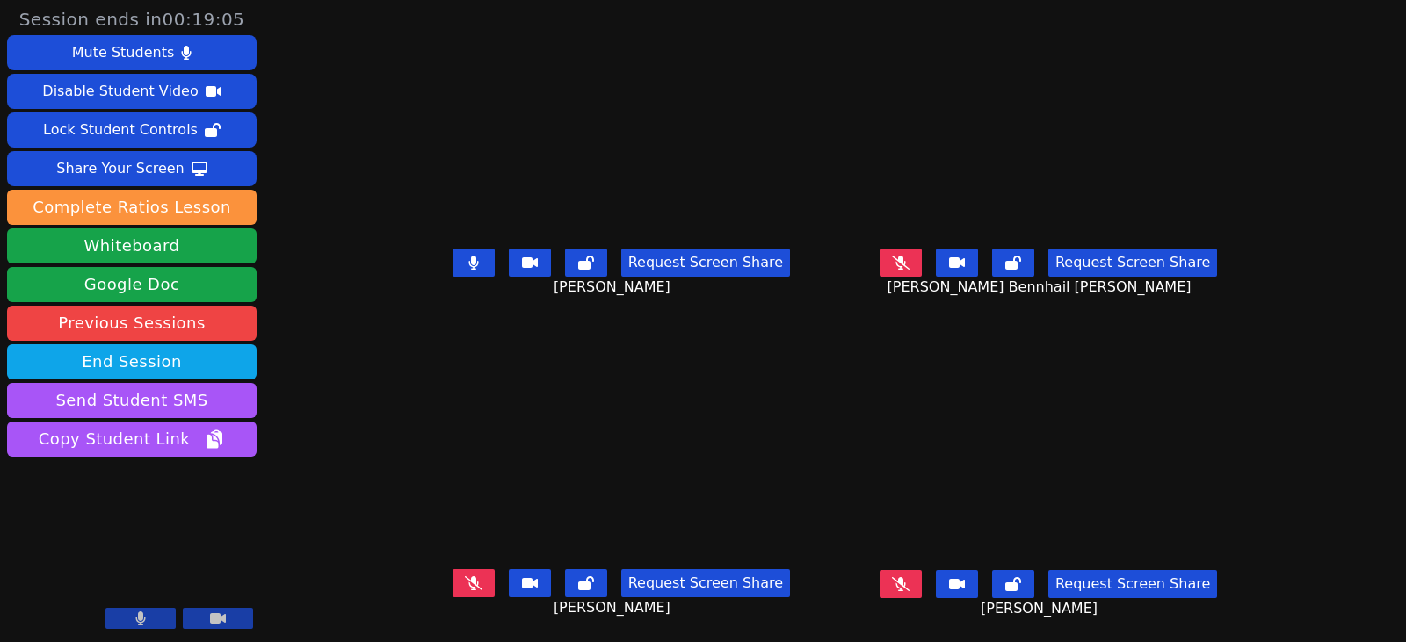
click at [910, 263] on icon at bounding box center [901, 263] width 18 height 14
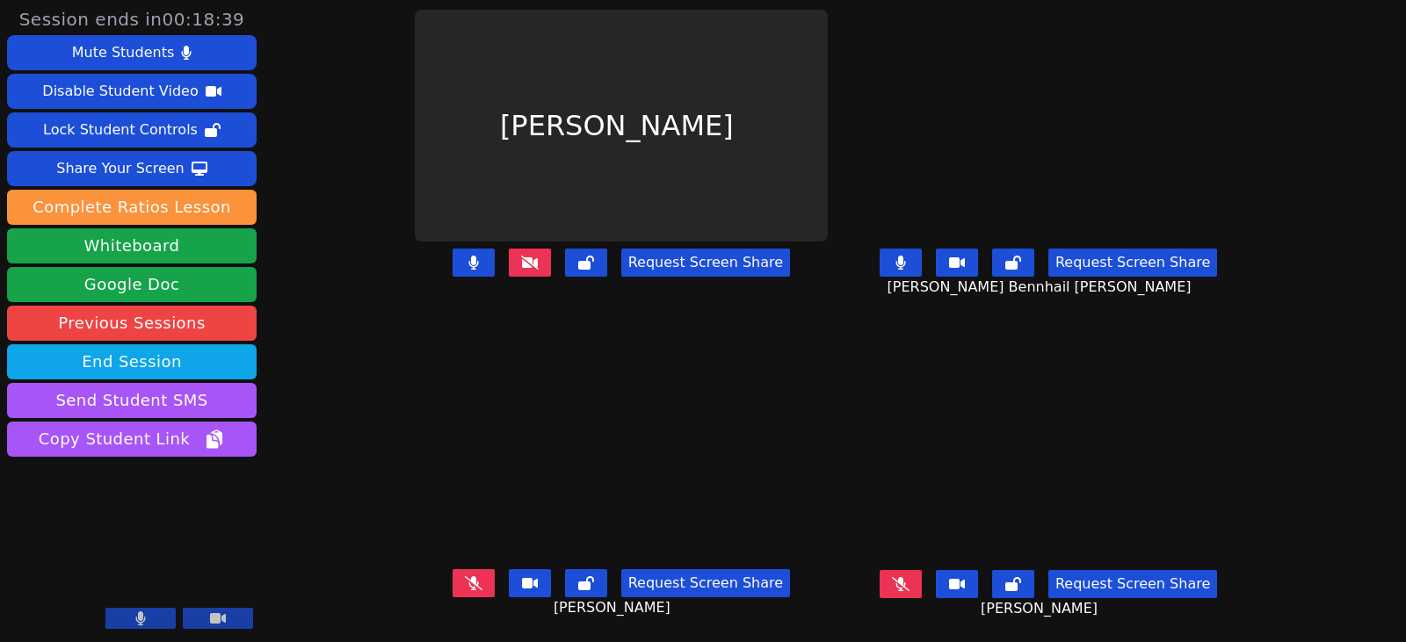
scroll to position [13, 0]
click at [880, 570] on button at bounding box center [901, 584] width 42 height 28
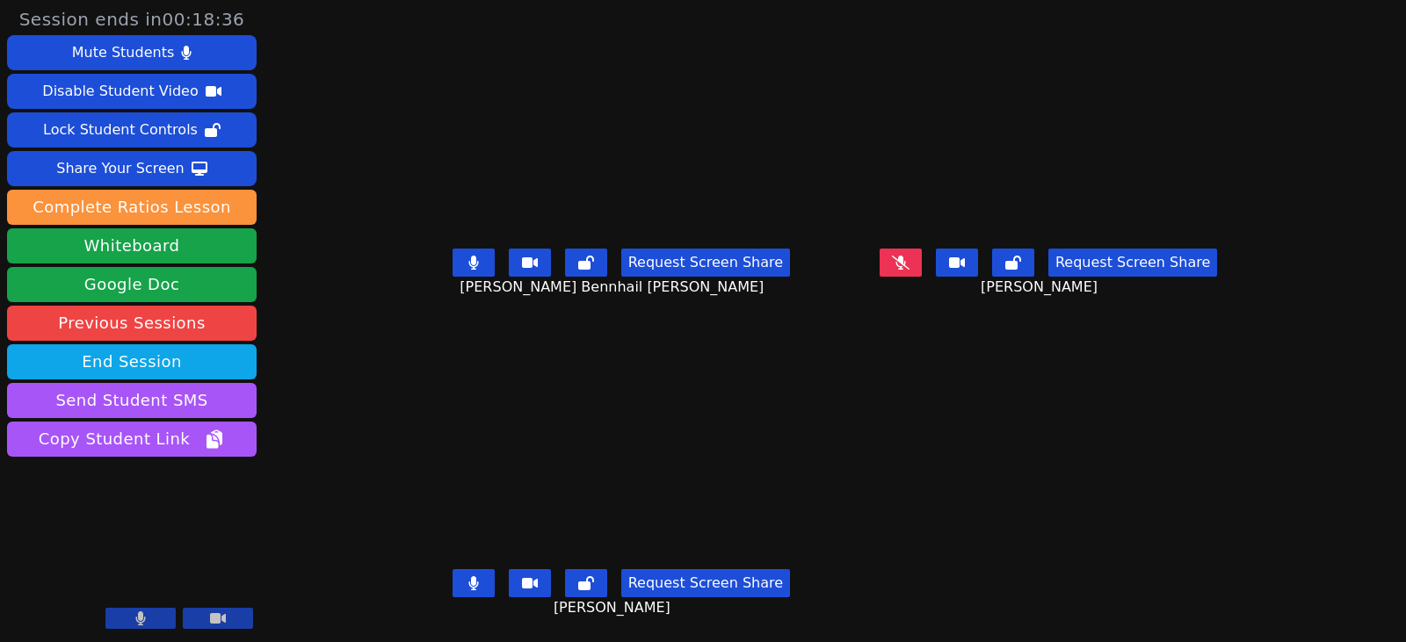
click at [910, 256] on icon at bounding box center [901, 263] width 18 height 14
click at [453, 257] on button at bounding box center [474, 263] width 42 height 28
click at [468, 577] on icon at bounding box center [473, 583] width 10 height 14
click at [922, 250] on button at bounding box center [901, 263] width 42 height 28
click at [465, 256] on icon at bounding box center [474, 263] width 18 height 14
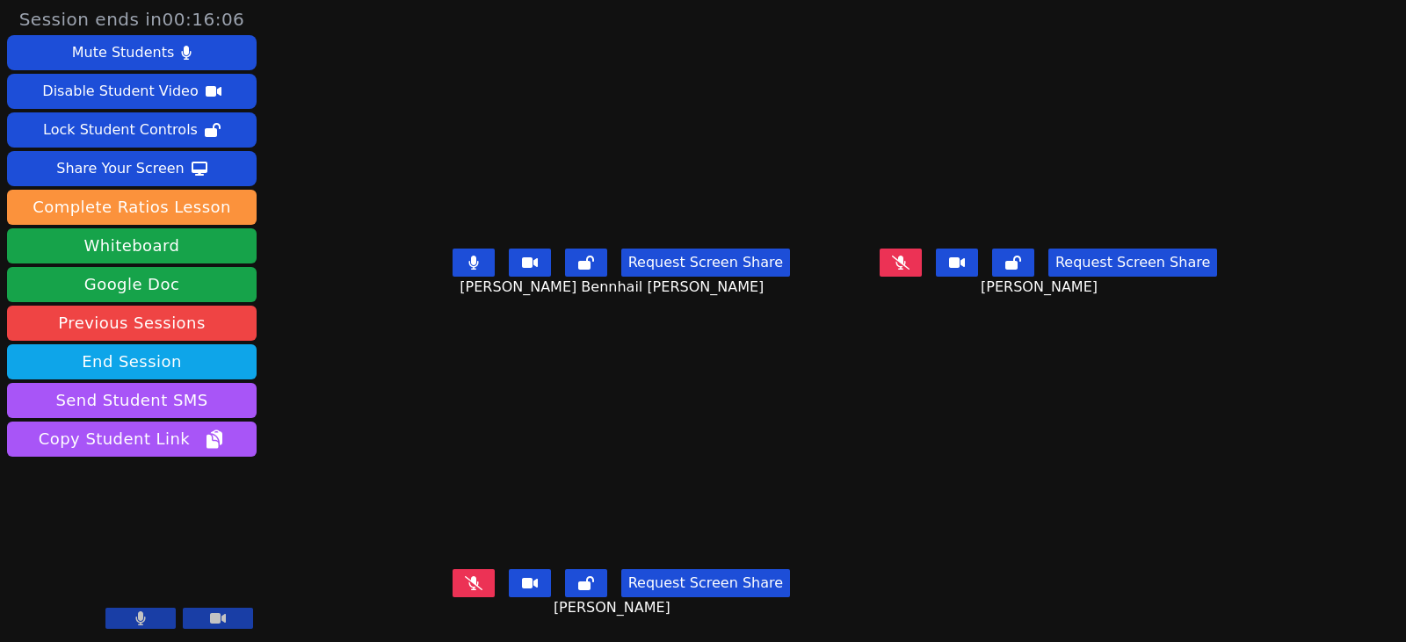
drag, startPoint x: 446, startPoint y: 250, endPoint x: 4, endPoint y: 122, distance: 460.0
click at [453, 250] on button at bounding box center [474, 263] width 42 height 28
click at [462, 579] on button at bounding box center [474, 583] width 42 height 28
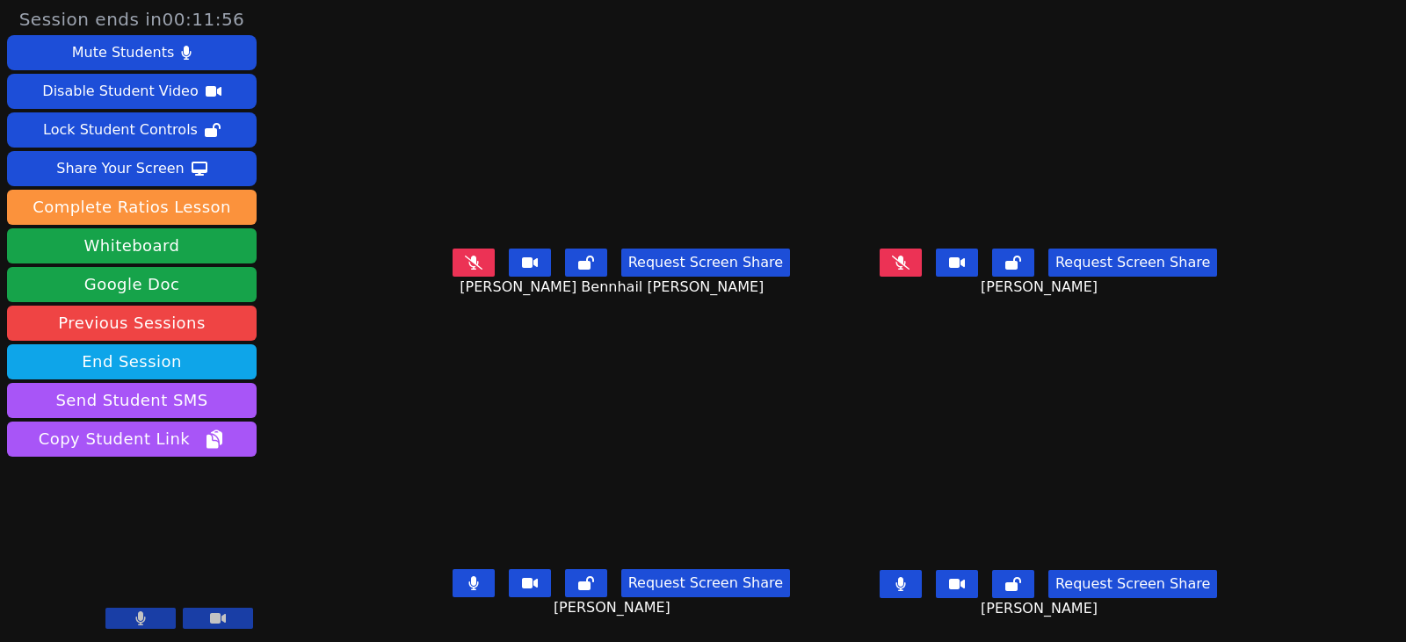
drag, startPoint x: 931, startPoint y: 575, endPoint x: 486, endPoint y: 420, distance: 470.8
click at [905, 577] on icon at bounding box center [900, 584] width 10 height 14
click at [453, 249] on button at bounding box center [474, 263] width 42 height 28
click at [461, 253] on button at bounding box center [474, 263] width 42 height 28
click at [910, 577] on icon at bounding box center [901, 584] width 18 height 14
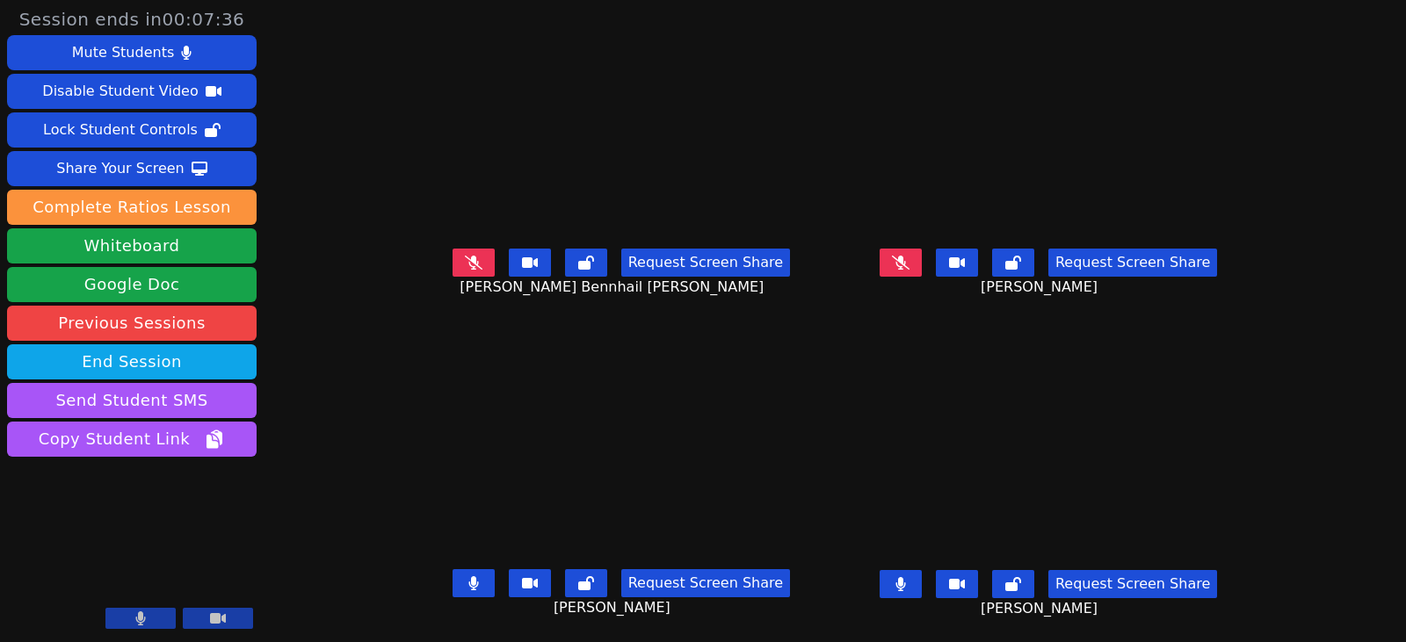
click at [922, 570] on button at bounding box center [901, 584] width 42 height 28
click at [453, 250] on button at bounding box center [474, 263] width 42 height 28
click at [468, 256] on icon at bounding box center [473, 263] width 11 height 14
click at [453, 578] on button at bounding box center [474, 583] width 42 height 28
drag, startPoint x: 913, startPoint y: 574, endPoint x: 899, endPoint y: 406, distance: 168.4
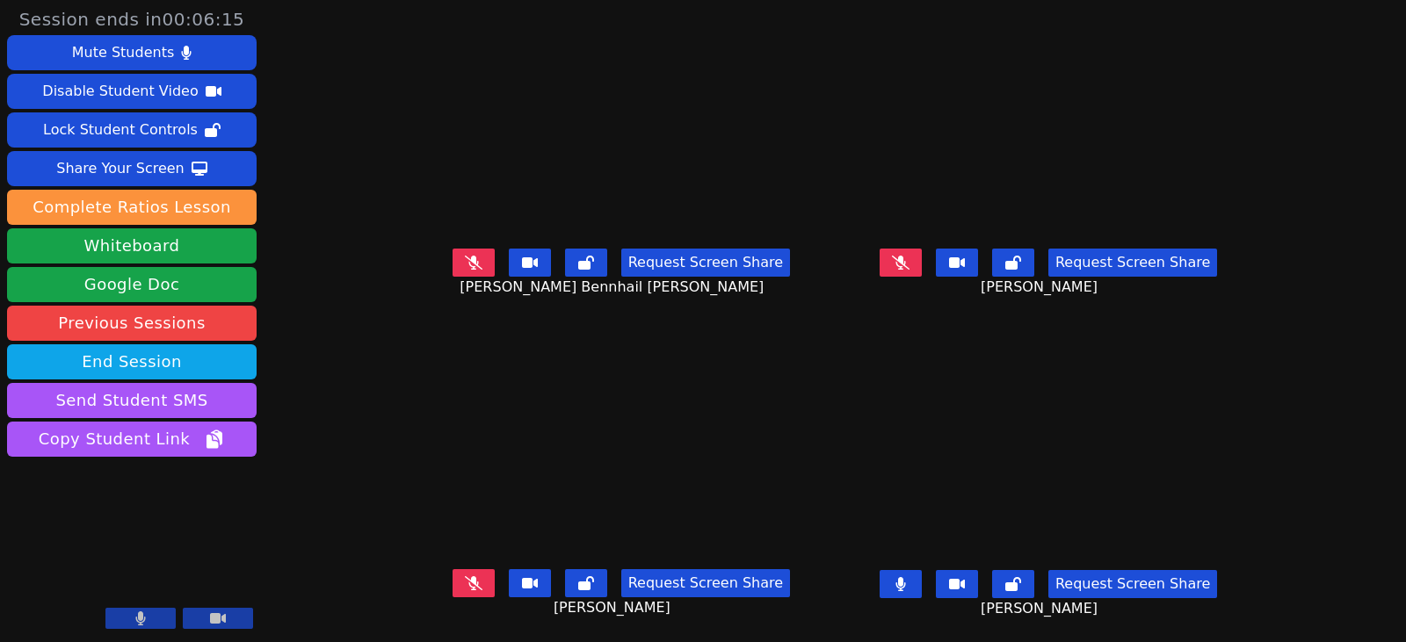
click at [913, 574] on button at bounding box center [901, 584] width 42 height 28
click at [910, 256] on icon at bounding box center [901, 263] width 18 height 14
click at [916, 250] on button at bounding box center [901, 263] width 42 height 28
click at [910, 577] on icon at bounding box center [901, 584] width 18 height 14
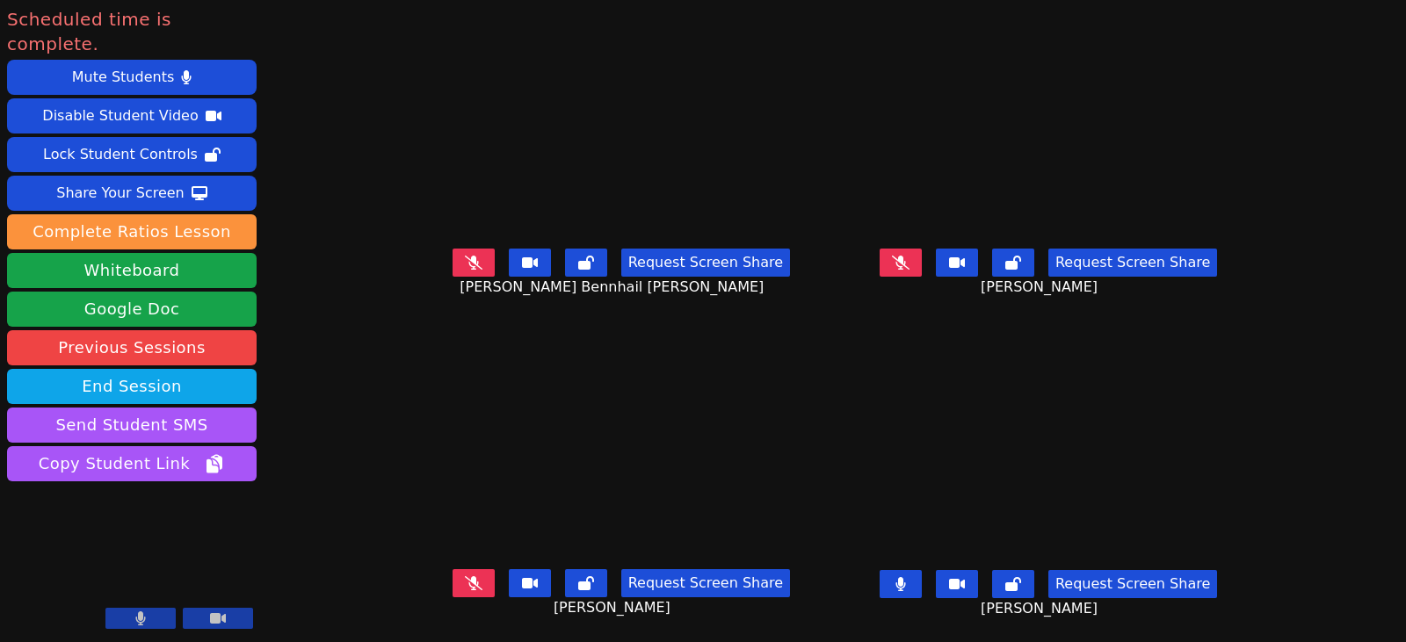
drag, startPoint x: 460, startPoint y: 256, endPoint x: 474, endPoint y: 336, distance: 81.0
click at [465, 256] on icon at bounding box center [474, 263] width 18 height 14
click at [465, 576] on icon at bounding box center [474, 583] width 18 height 14
click at [910, 256] on icon at bounding box center [901, 263] width 18 height 14
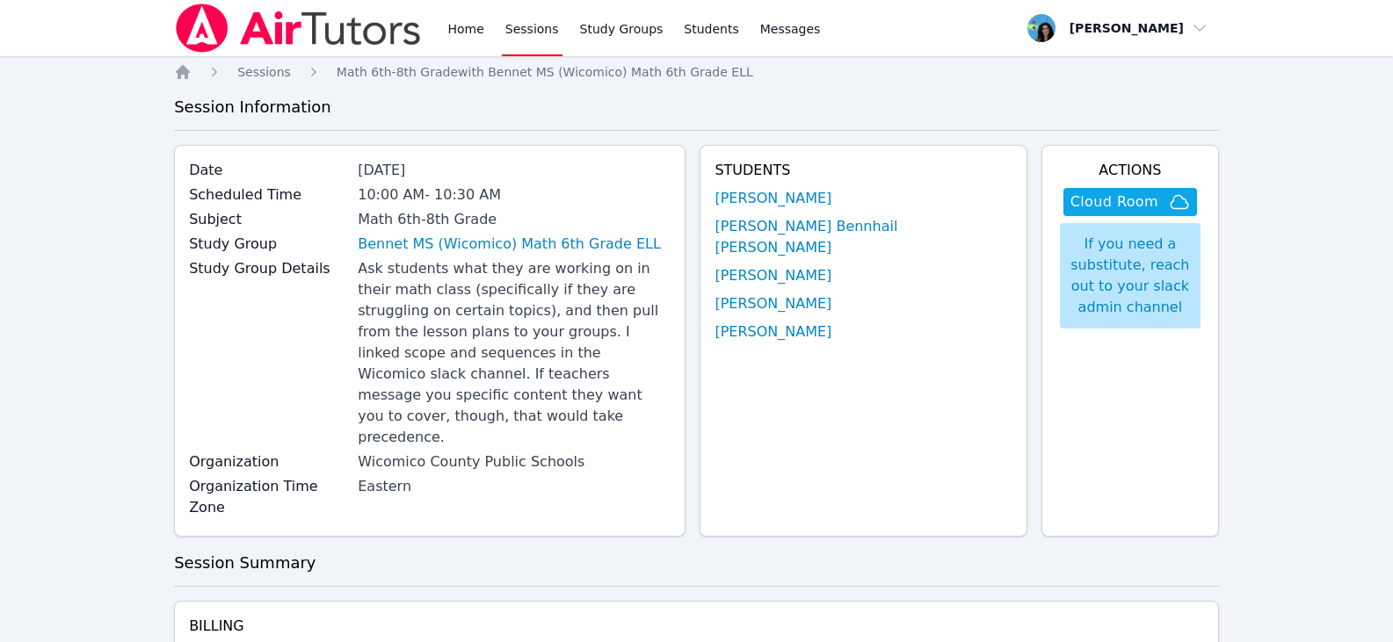
drag, startPoint x: 471, startPoint y: 23, endPoint x: 488, endPoint y: 33, distance: 19.3
click at [471, 23] on link "Home" at bounding box center [465, 28] width 43 height 56
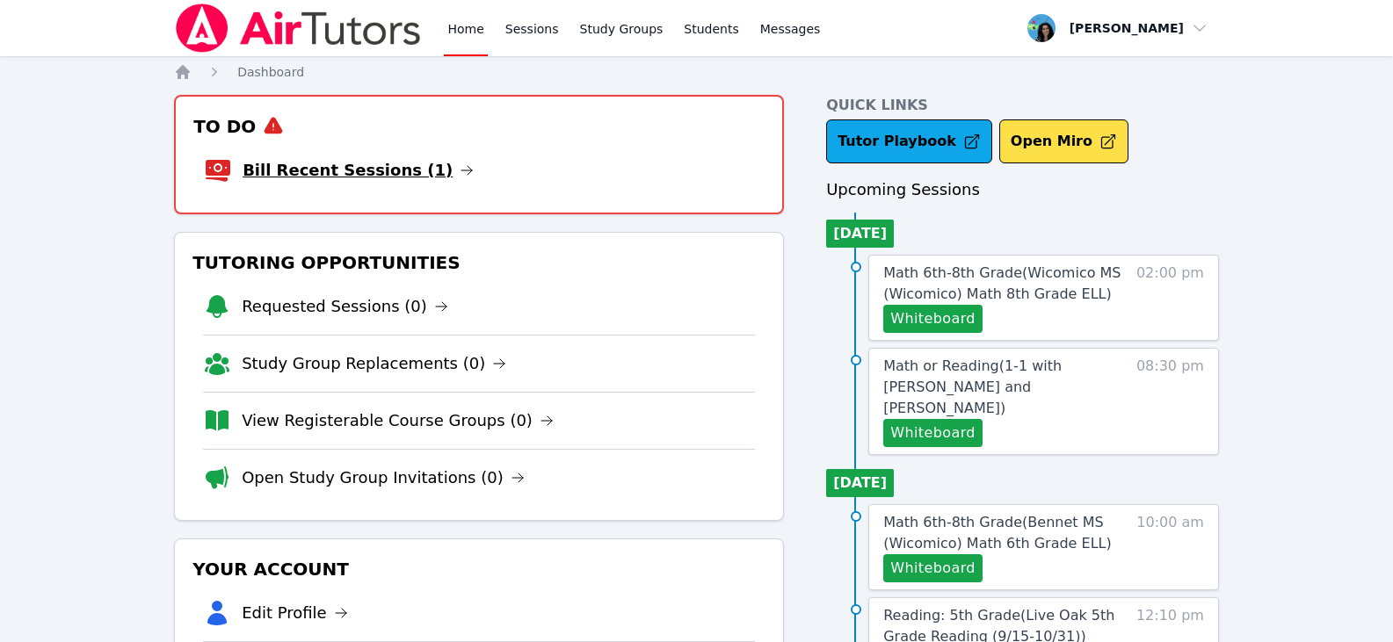
click at [460, 167] on icon at bounding box center [467, 170] width 14 height 14
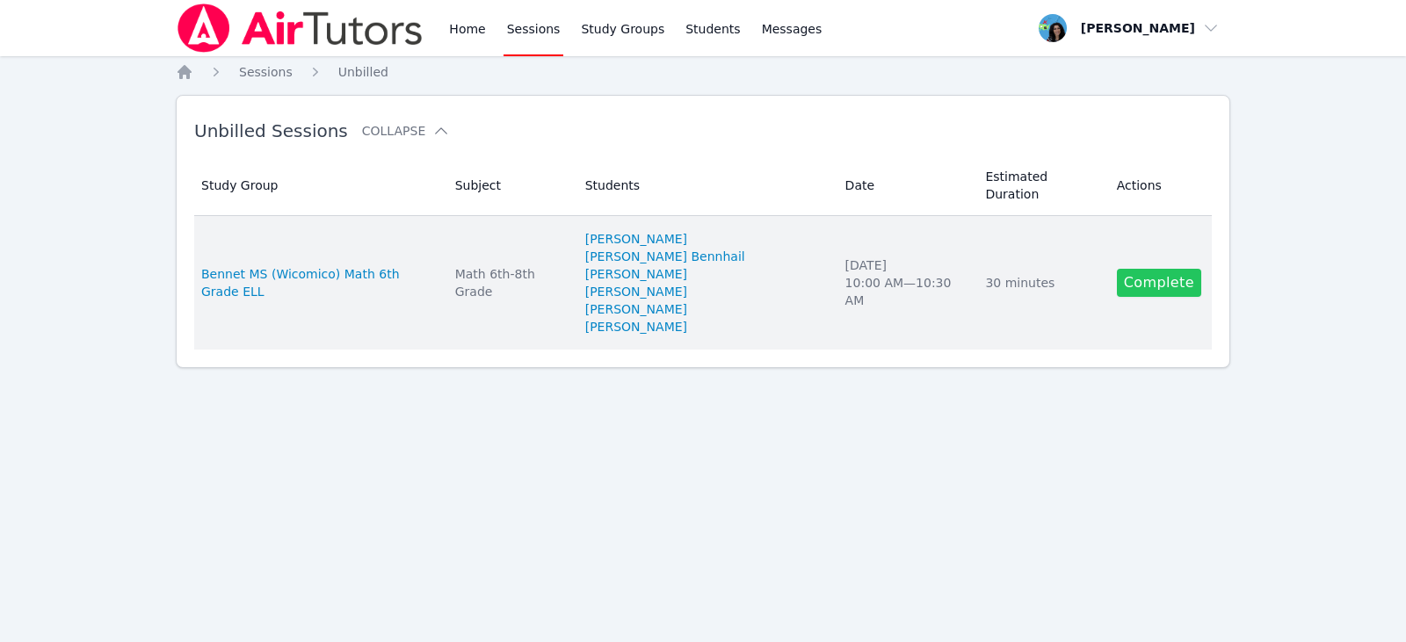
click at [1149, 269] on link "Complete" at bounding box center [1159, 283] width 84 height 28
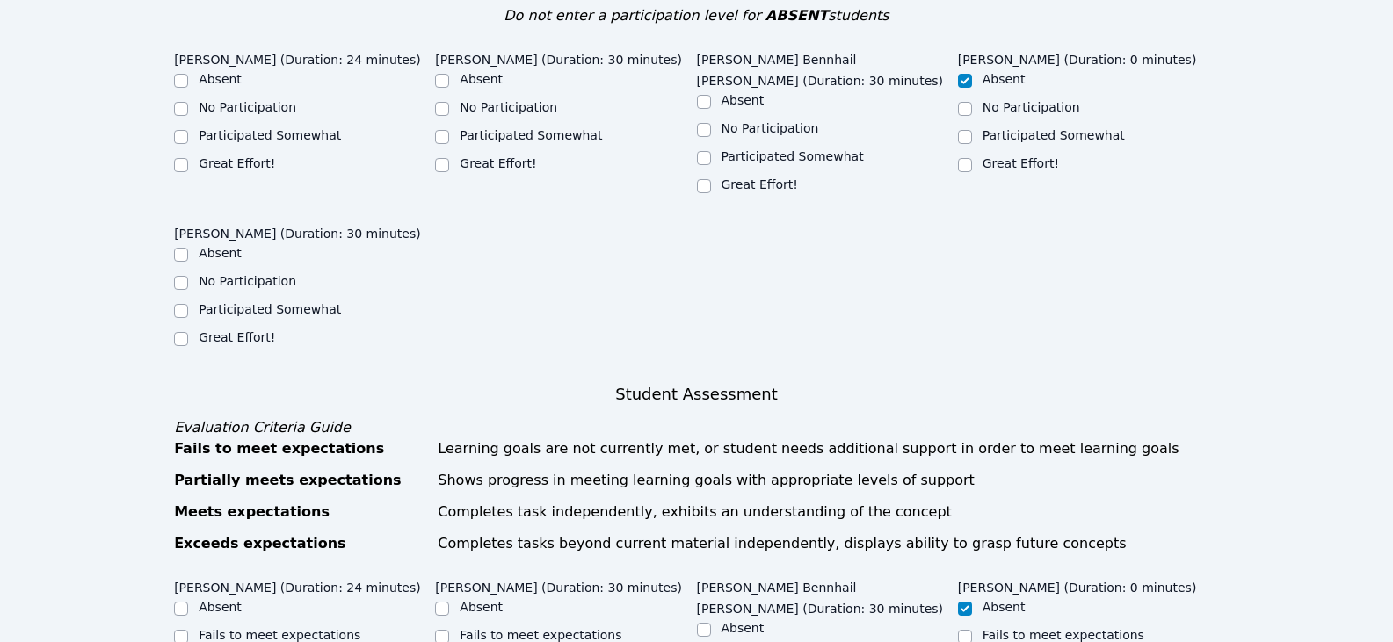
scroll to position [527, 0]
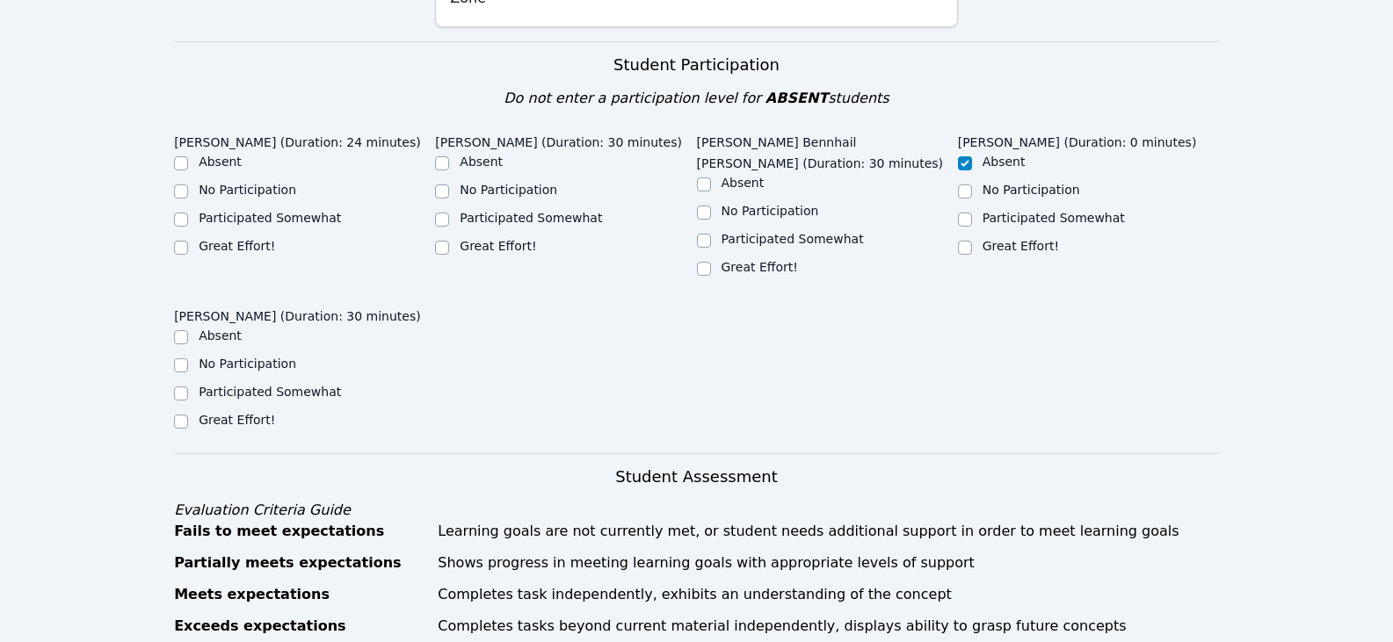
click at [243, 239] on label "Great Effort!" at bounding box center [237, 246] width 76 height 14
click at [188, 241] on input "Great Effort!" at bounding box center [181, 248] width 14 height 14
checkbox input "true"
click at [247, 413] on label "Great Effort!" at bounding box center [237, 420] width 76 height 14
click at [188, 415] on input "Great Effort!" at bounding box center [181, 422] width 14 height 14
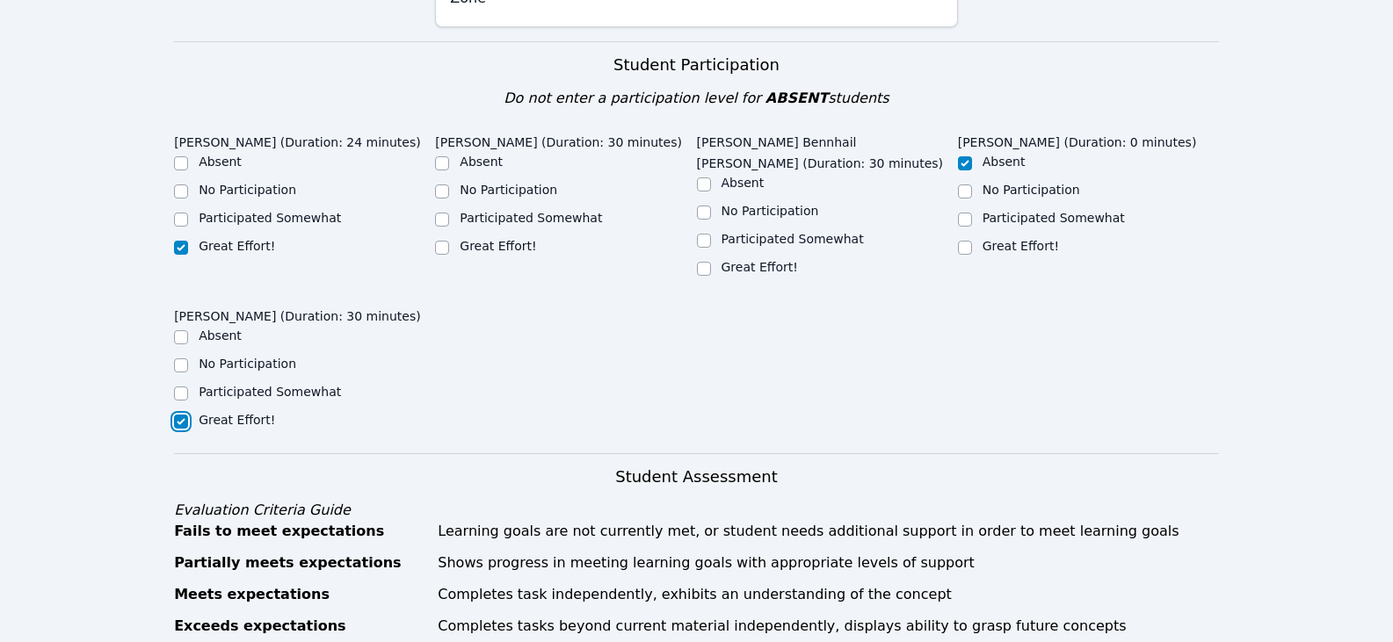
checkbox input "true"
click at [505, 239] on label "Great Effort!" at bounding box center [498, 246] width 76 height 14
click at [449, 241] on input "Great Effort!" at bounding box center [442, 248] width 14 height 14
checkbox input "true"
click at [757, 260] on label "Great Effort!" at bounding box center [759, 267] width 76 height 14
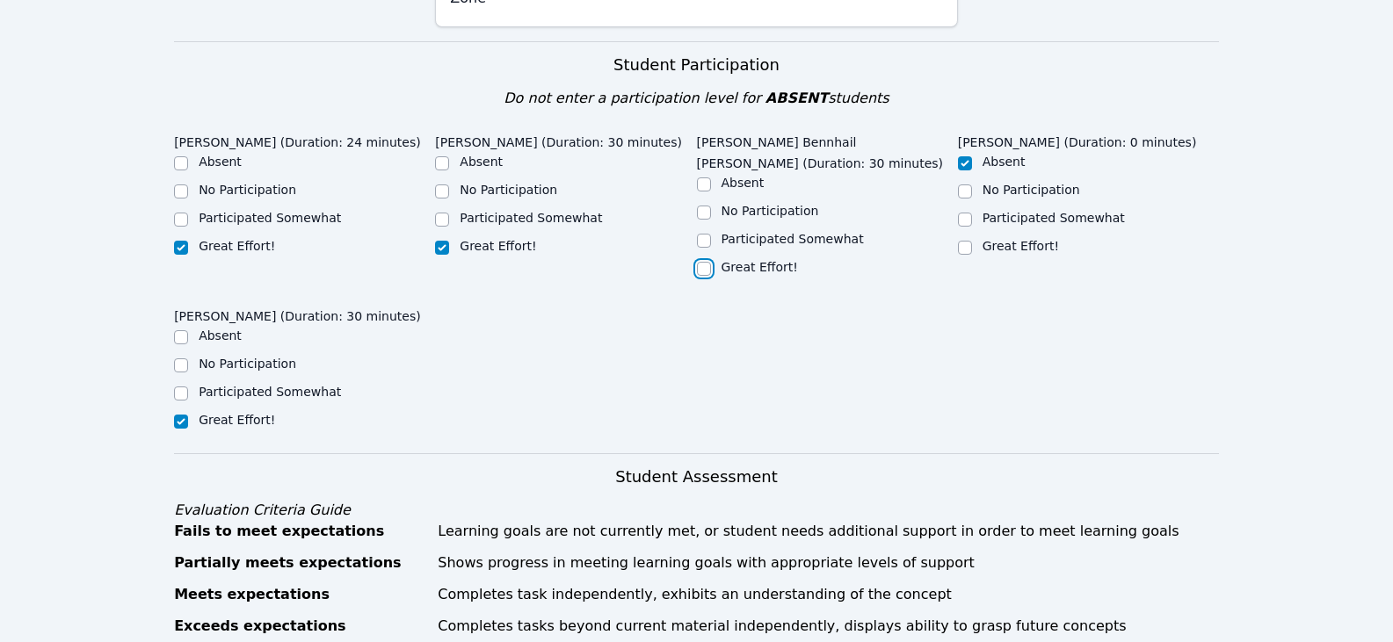
click at [711, 262] on input "Great Effort!" at bounding box center [704, 269] width 14 height 14
checkbox input "true"
click at [983, 239] on label "Great Effort!" at bounding box center [1020, 246] width 76 height 14
click at [972, 241] on input "Great Effort!" at bounding box center [965, 248] width 14 height 14
checkbox input "true"
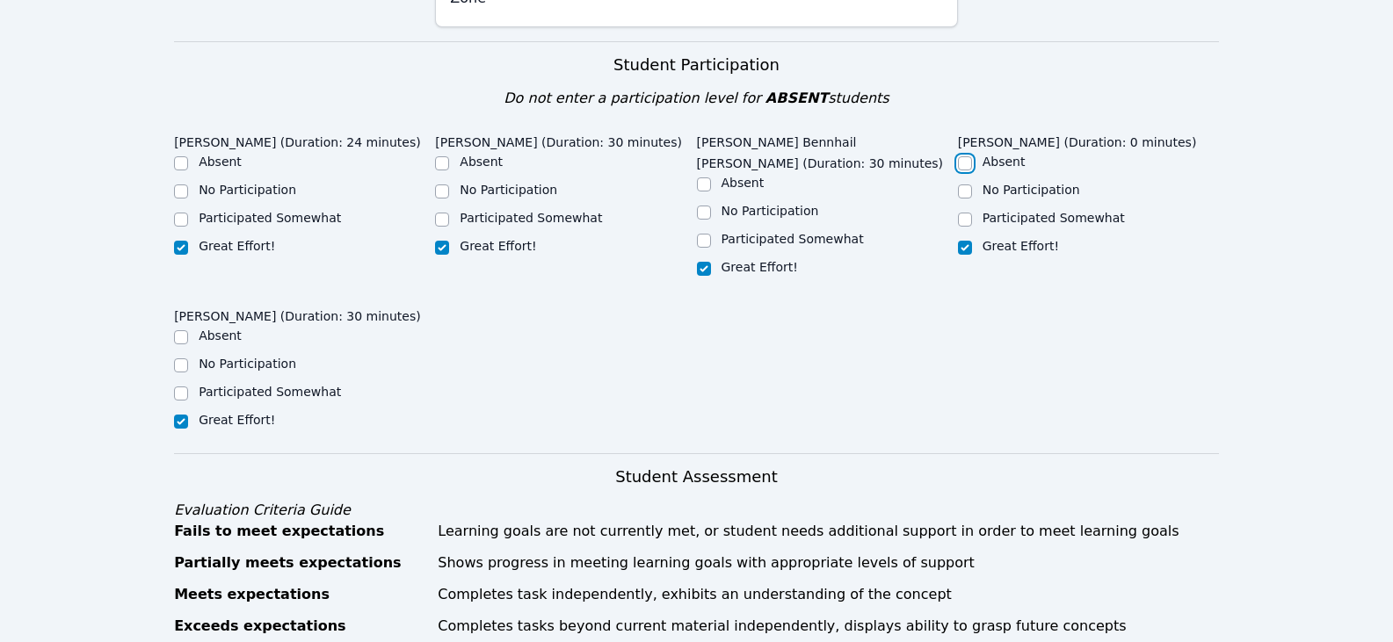
click at [960, 156] on input "Absent" at bounding box center [965, 163] width 14 height 14
checkbox input "true"
checkbox input "false"
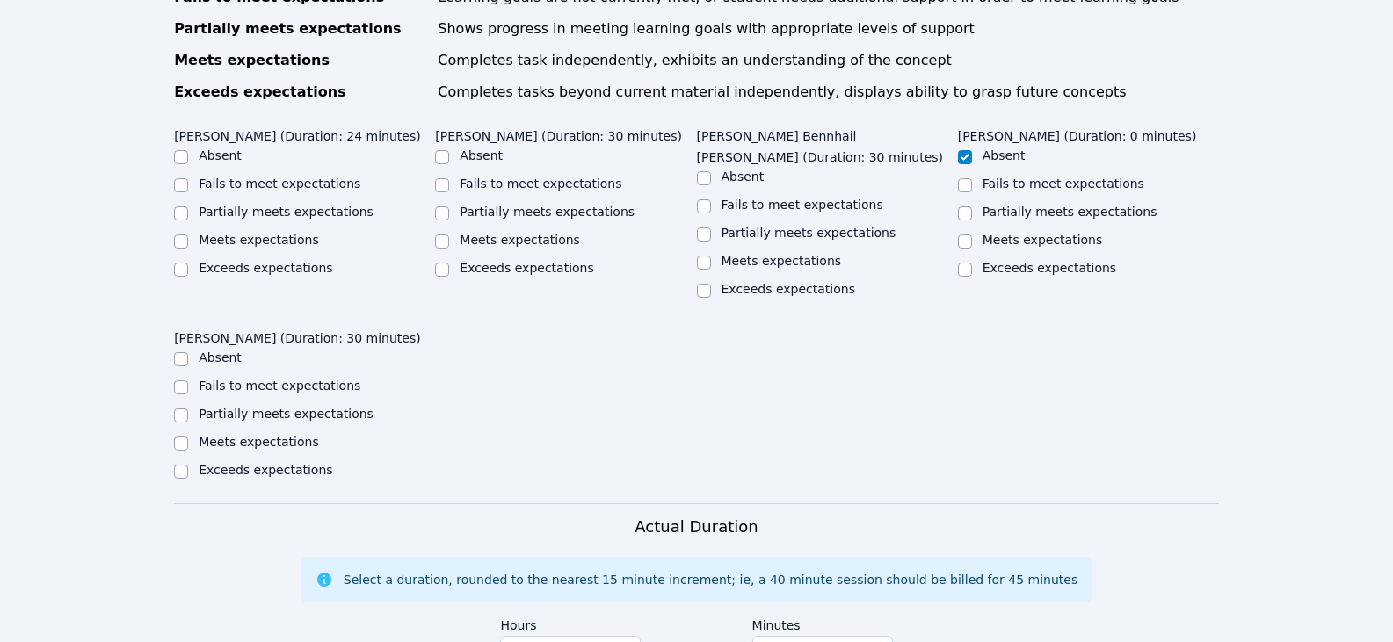
scroll to position [967, 0]
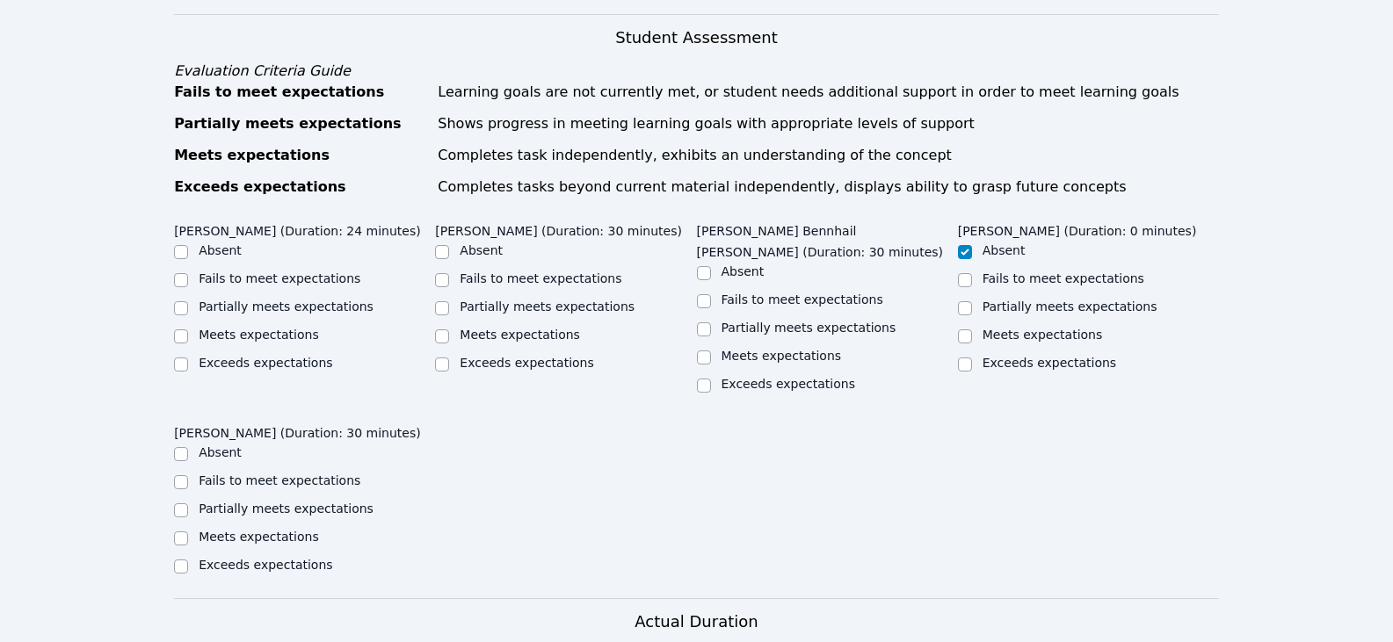
click at [750, 321] on label "Partially meets expectations" at bounding box center [808, 328] width 175 height 14
click at [711, 323] on input "Partially meets expectations" at bounding box center [704, 330] width 14 height 14
checkbox input "true"
click at [475, 300] on label "Partially meets expectations" at bounding box center [547, 307] width 175 height 14
click at [449, 301] on input "Partially meets expectations" at bounding box center [442, 308] width 14 height 14
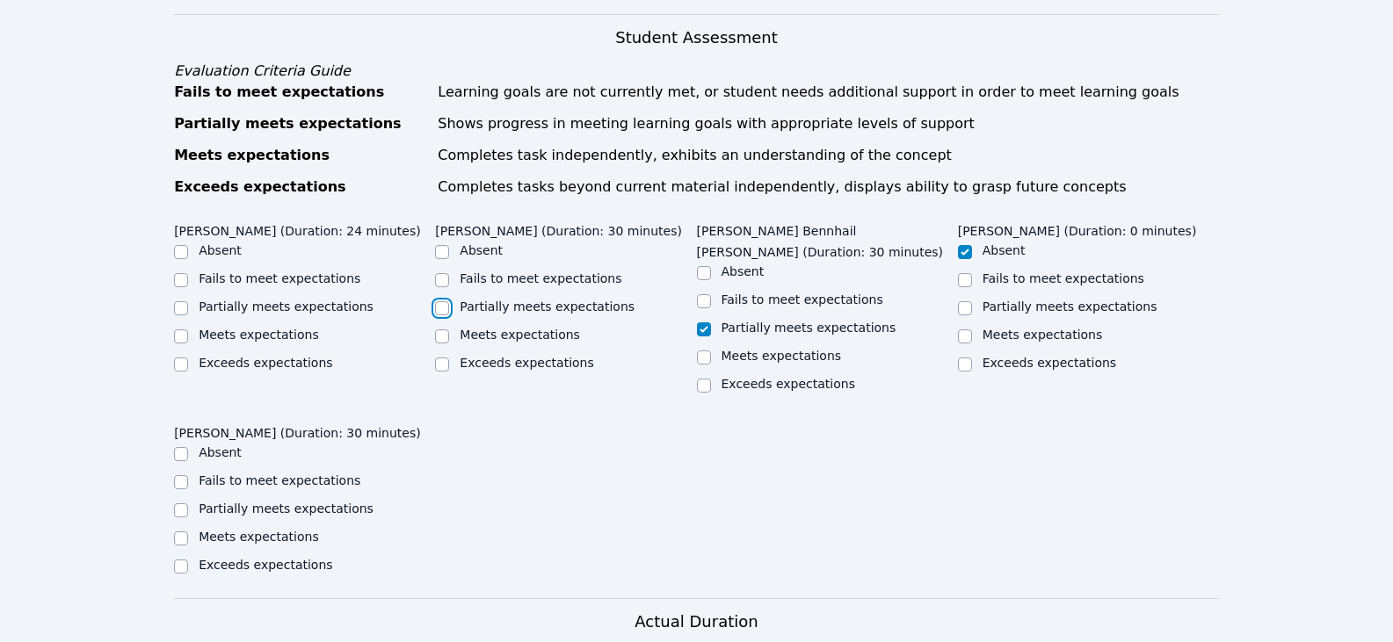
checkbox input "true"
click at [302, 300] on label "Partially meets expectations" at bounding box center [286, 307] width 175 height 14
click at [188, 301] on input "Partially meets expectations" at bounding box center [181, 308] width 14 height 14
checkbox input "true"
drag, startPoint x: 261, startPoint y: 465, endPoint x: 397, endPoint y: 467, distance: 136.2
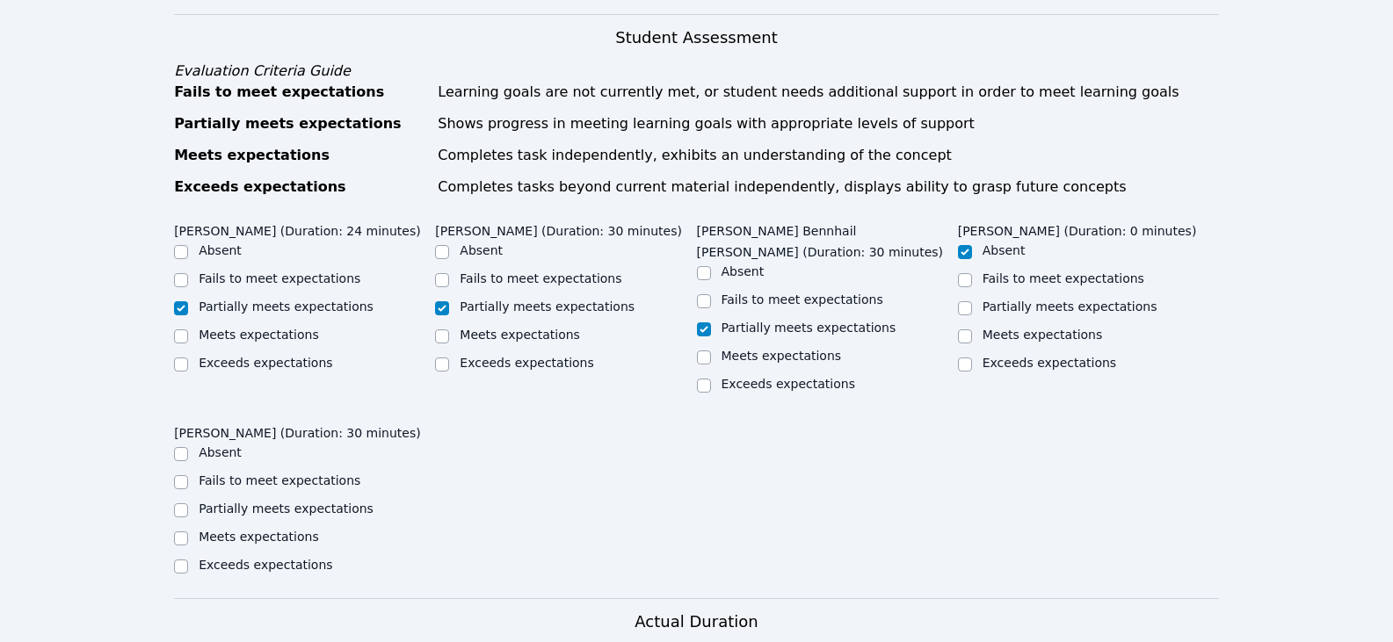
click at [261, 502] on label "Partially meets expectations" at bounding box center [286, 509] width 175 height 14
click at [188, 504] on input "Partially meets expectations" at bounding box center [181, 511] width 14 height 14
checkbox input "true"
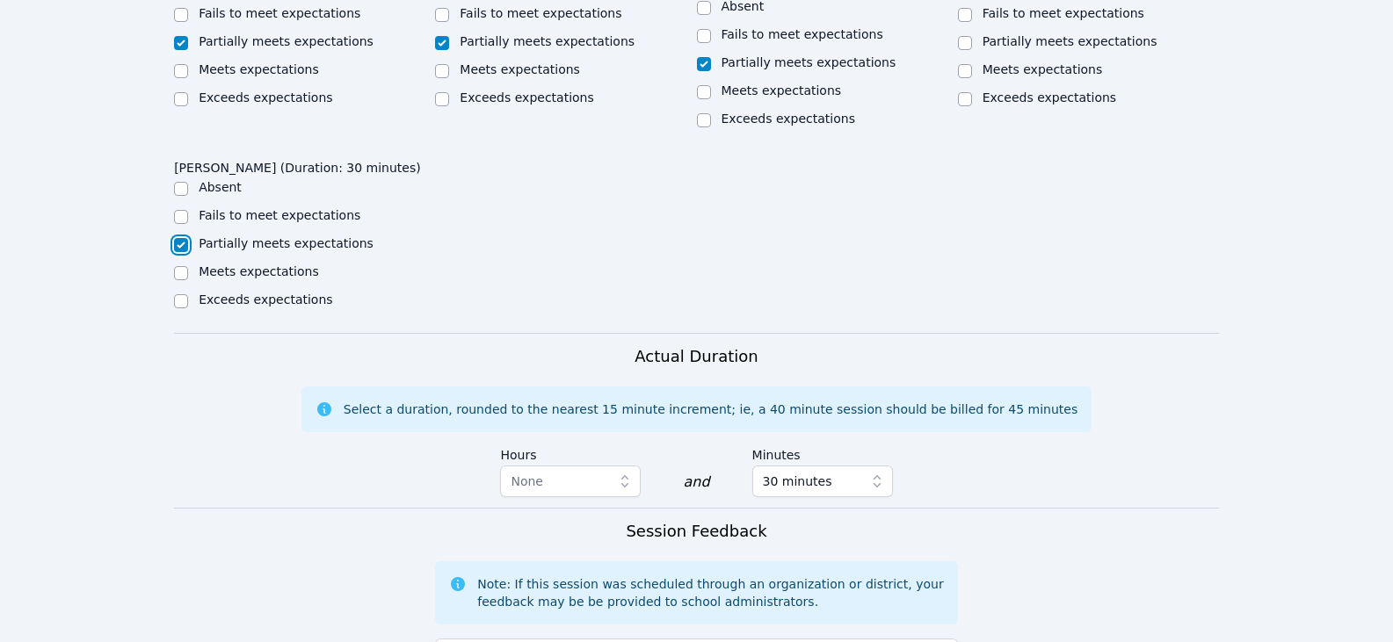
scroll to position [1406, 0]
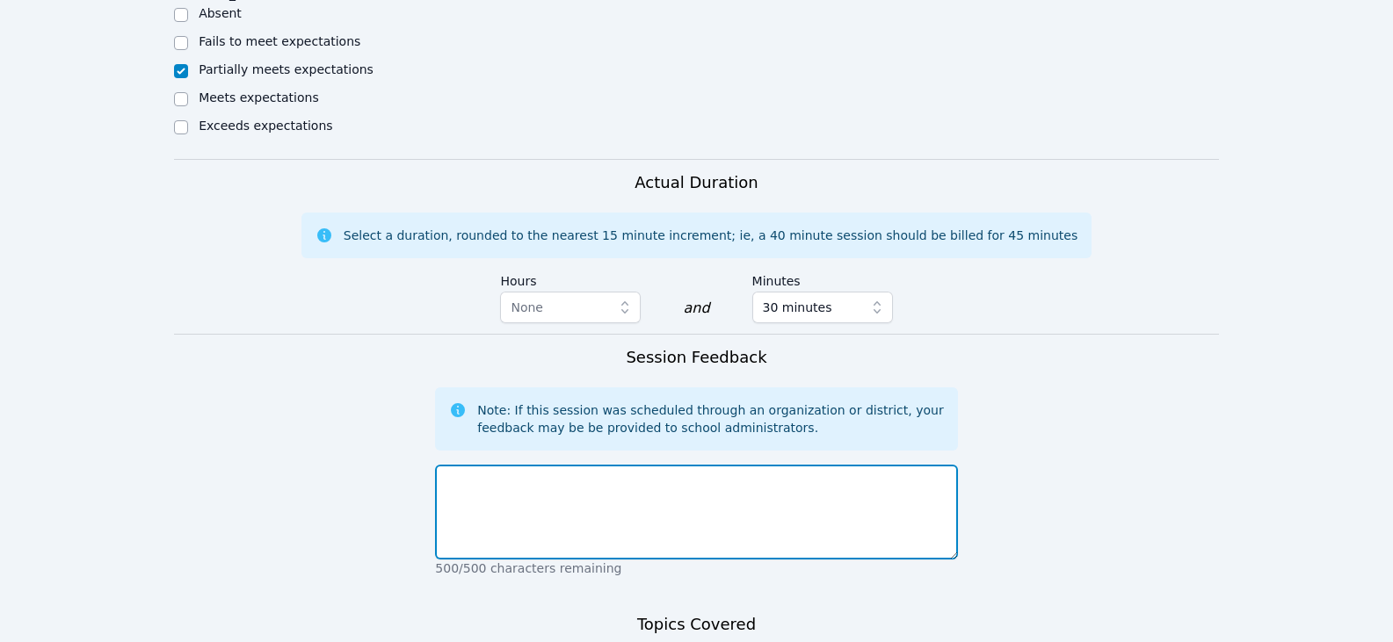
click at [574, 469] on textarea at bounding box center [696, 512] width 522 height 95
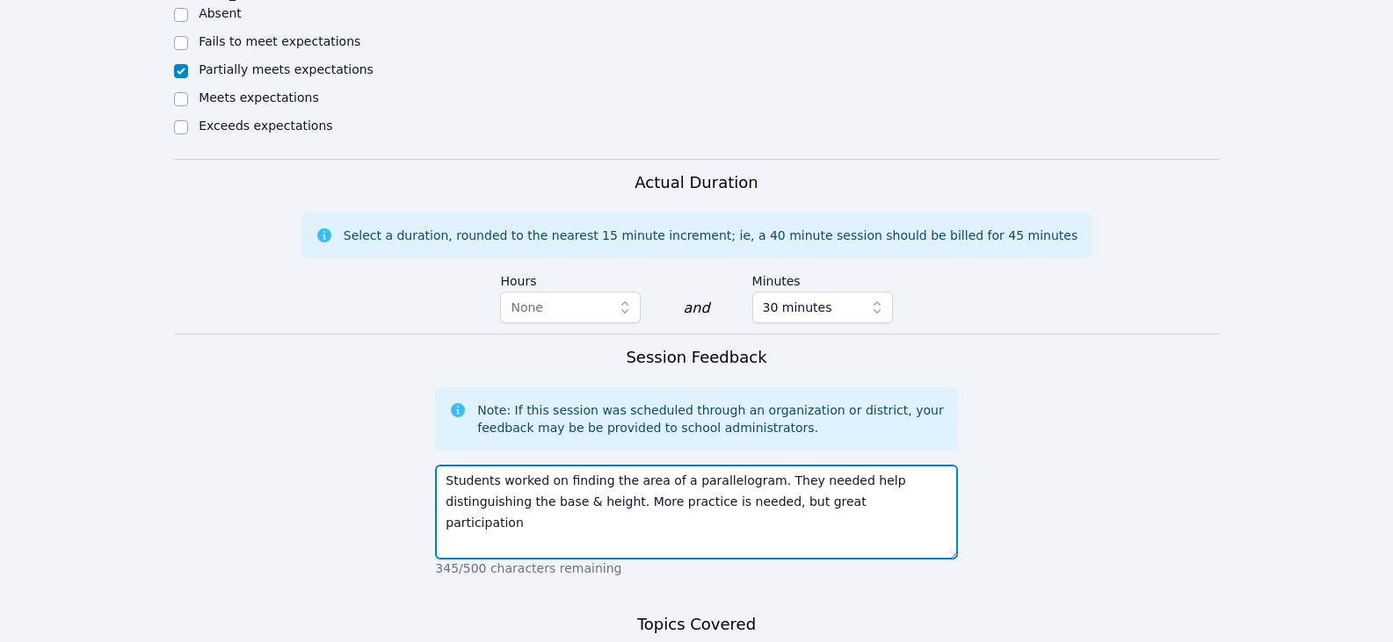
click at [852, 482] on textarea "Students worked on finding the area of a parallelogram. They needed help distin…" at bounding box center [696, 512] width 522 height 95
click at [539, 465] on textarea "Students worked on finding the area of a parallelogram. They needed help distin…" at bounding box center [696, 512] width 522 height 95
click at [543, 465] on textarea "Students worked on finding the area of a parallelogram. They needed help distin…" at bounding box center [696, 512] width 522 height 95
click at [736, 477] on textarea "Students worked on finding the area of a parallelogram. They needed help distin…" at bounding box center [696, 512] width 522 height 95
click at [821, 472] on textarea "Students worked on finding the area of a parallelogram. They needed help distin…" at bounding box center [696, 512] width 522 height 95
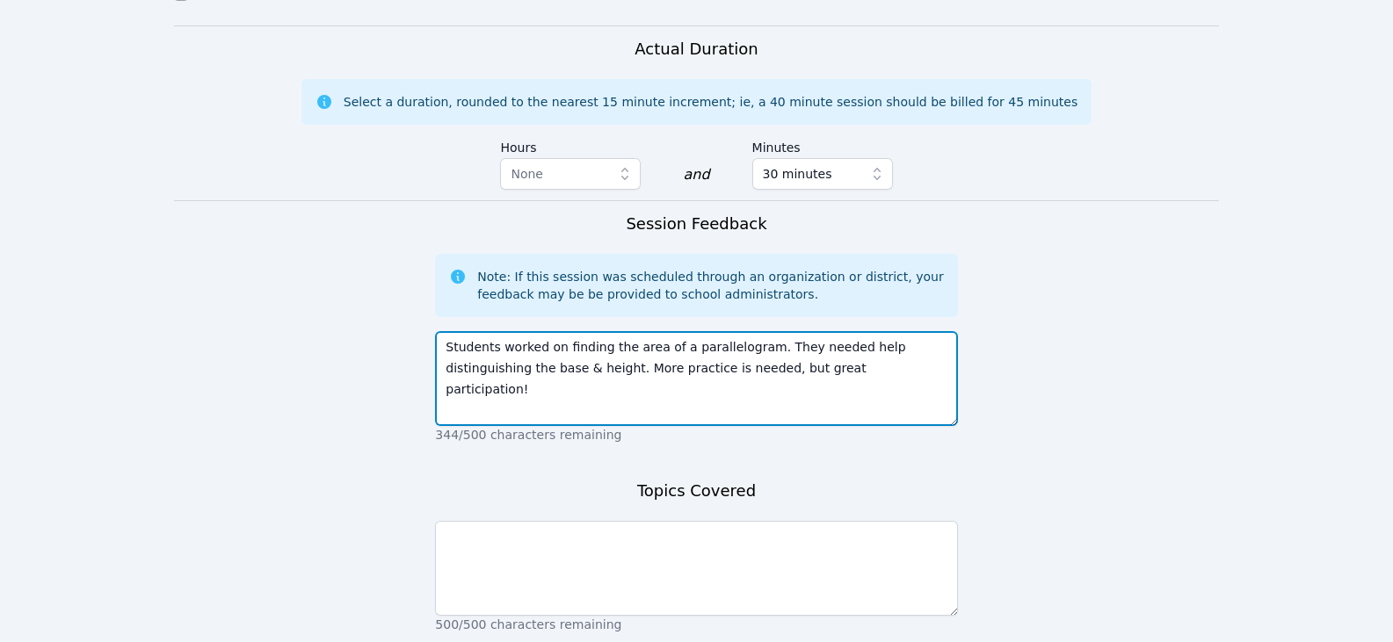
scroll to position [1634, 0]
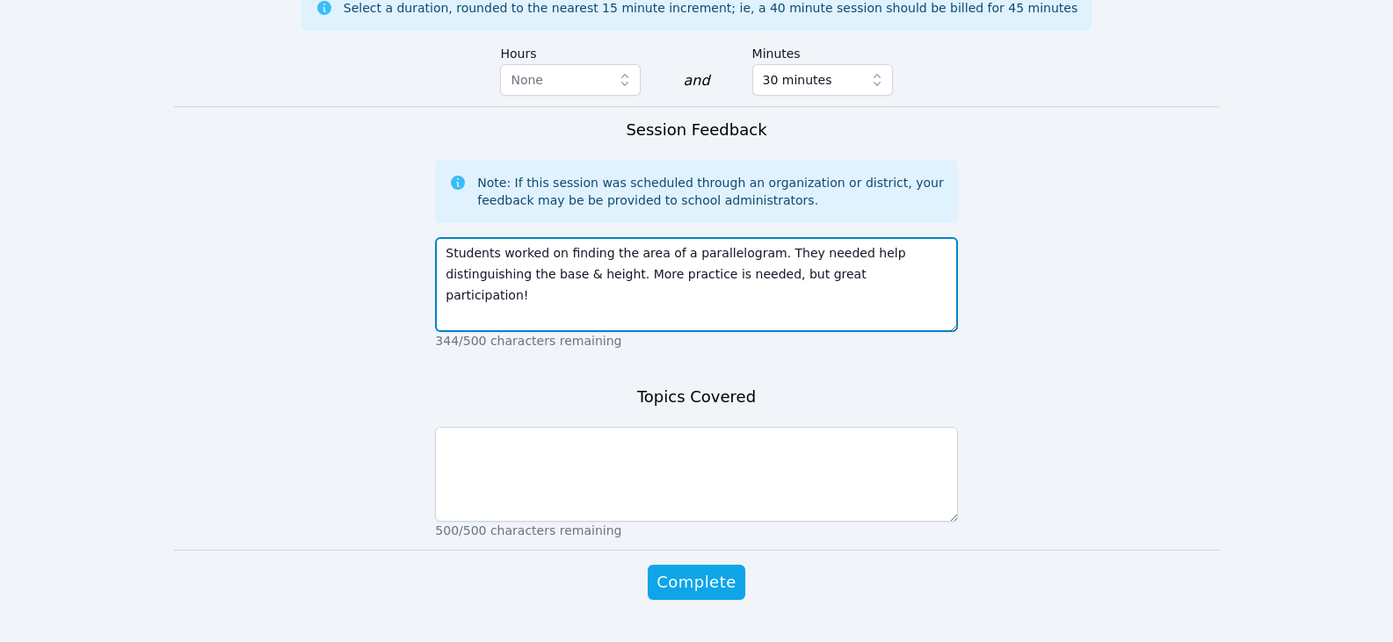
type textarea "Students worked on finding the area of a parallelogram. They needed help distin…"
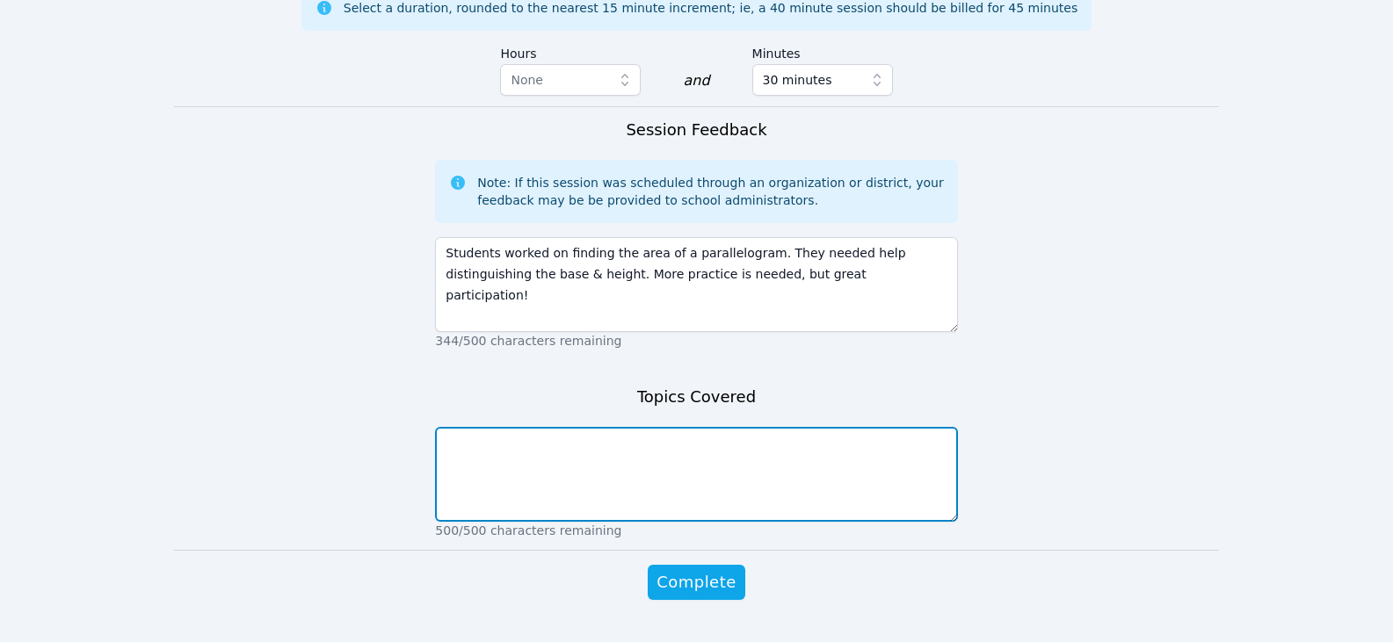
click at [732, 427] on textarea at bounding box center [696, 474] width 522 height 95
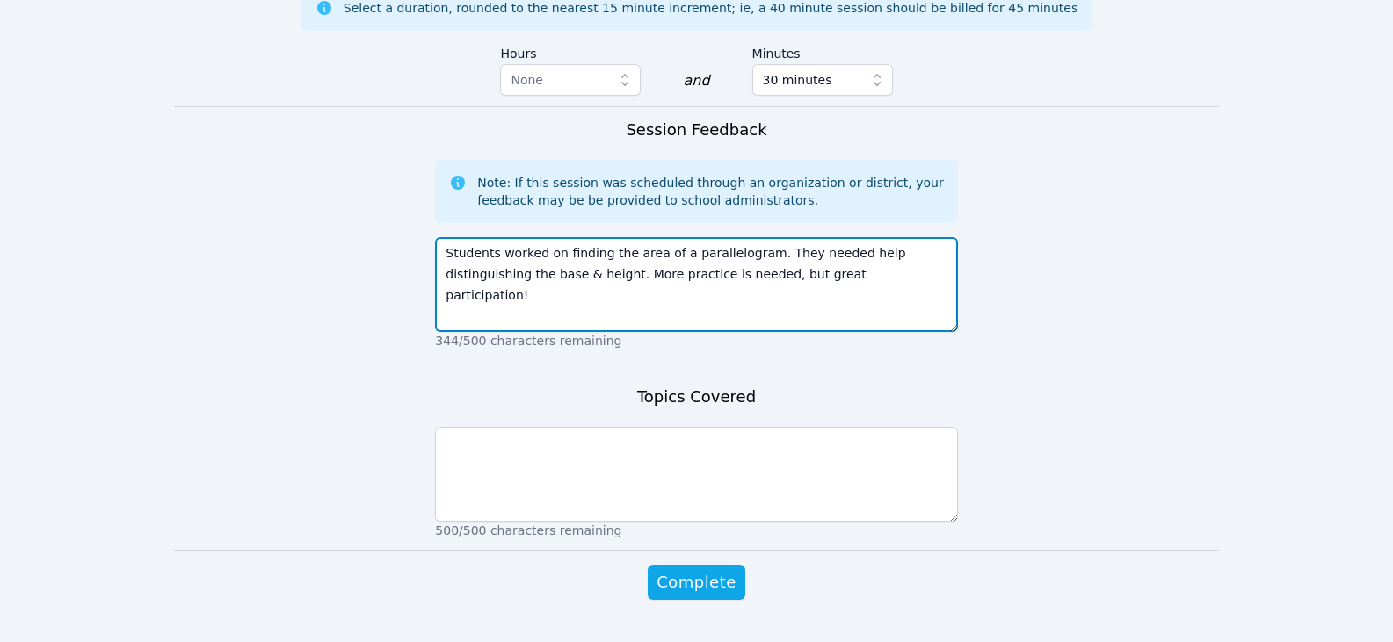
drag, startPoint x: 620, startPoint y: 215, endPoint x: 744, endPoint y: 211, distance: 124.9
click at [744, 237] on textarea "Students worked on finding the area of a parallelogram. They needed help distin…" at bounding box center [696, 284] width 522 height 95
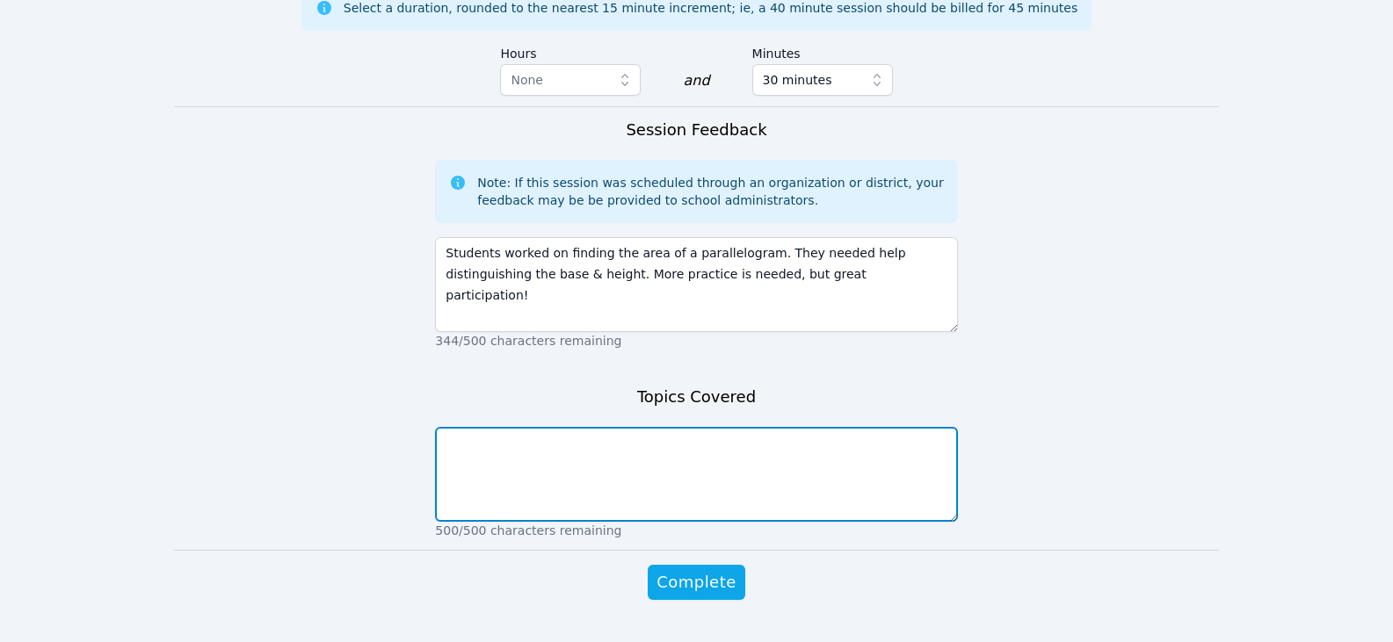
click at [657, 427] on textarea at bounding box center [696, 474] width 522 height 95
paste textarea "area of a parallelogram"
type textarea "area of a parallelogram"
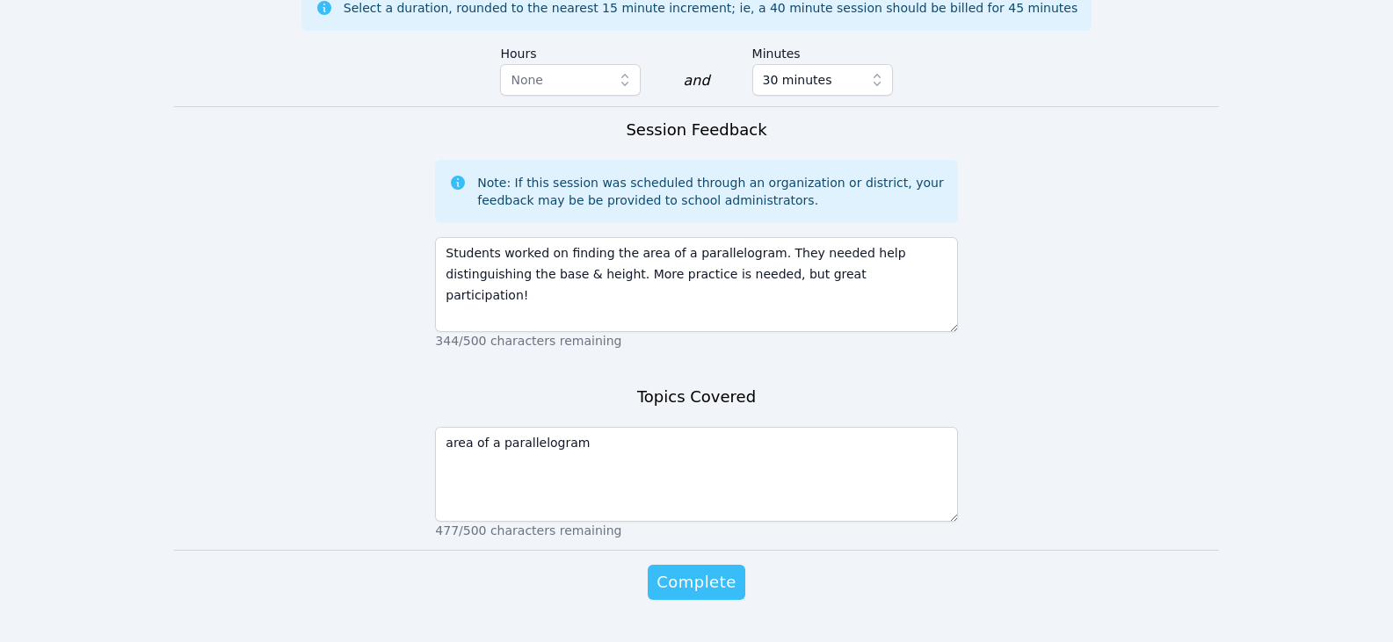
click at [728, 565] on button "Complete" at bounding box center [696, 582] width 97 height 35
